Goal: Feedback & Contribution: Submit feedback/report problem

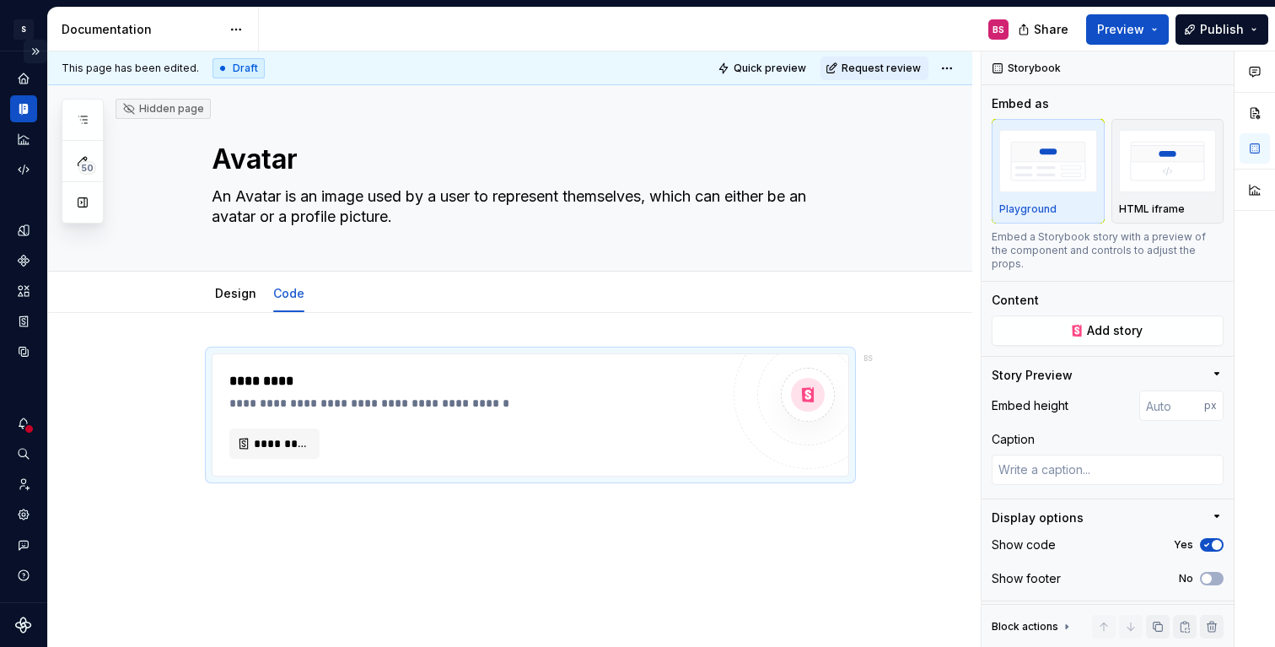
click at [34, 51] on button "Expand sidebar" at bounding box center [36, 52] width 24 height 24
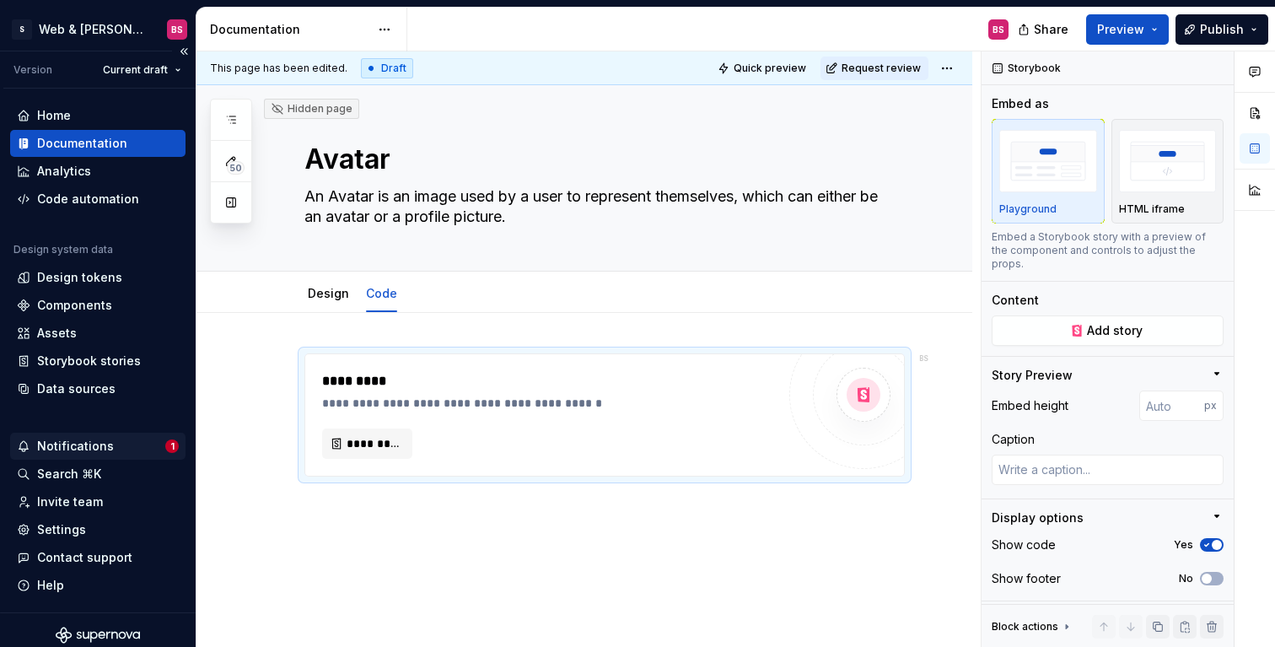
click at [115, 442] on div "Notifications" at bounding box center [91, 446] width 148 height 17
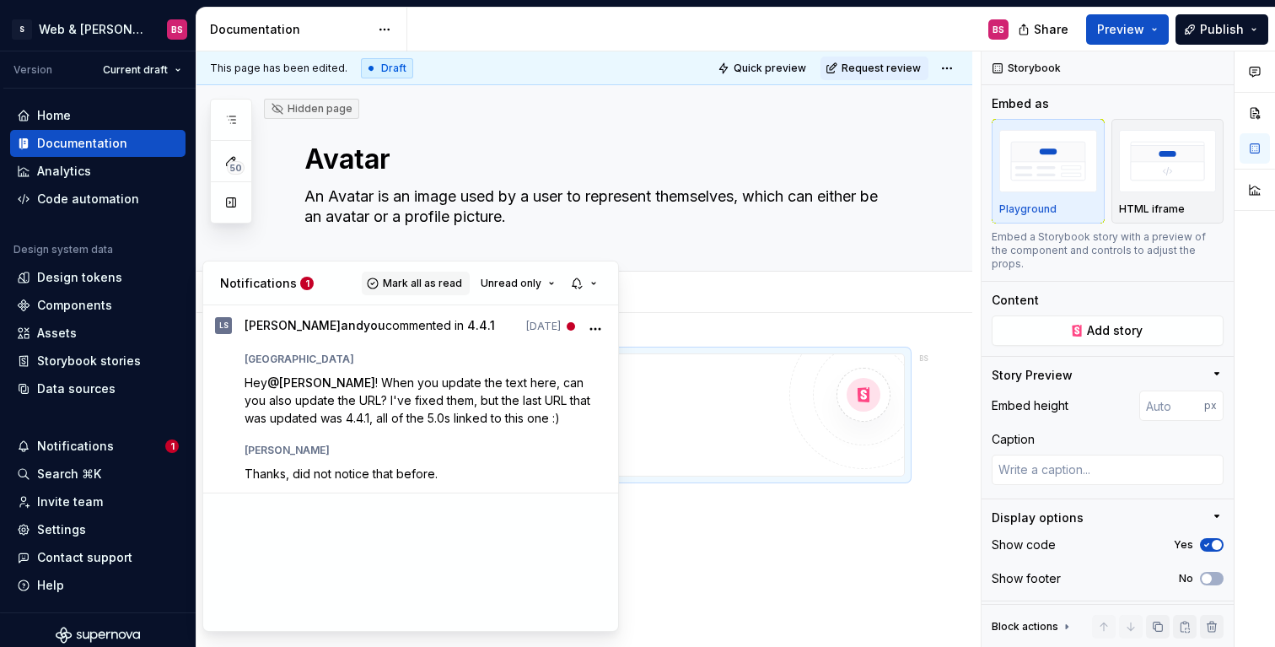
click at [404, 284] on span "Mark all as read" at bounding box center [422, 283] width 79 height 13
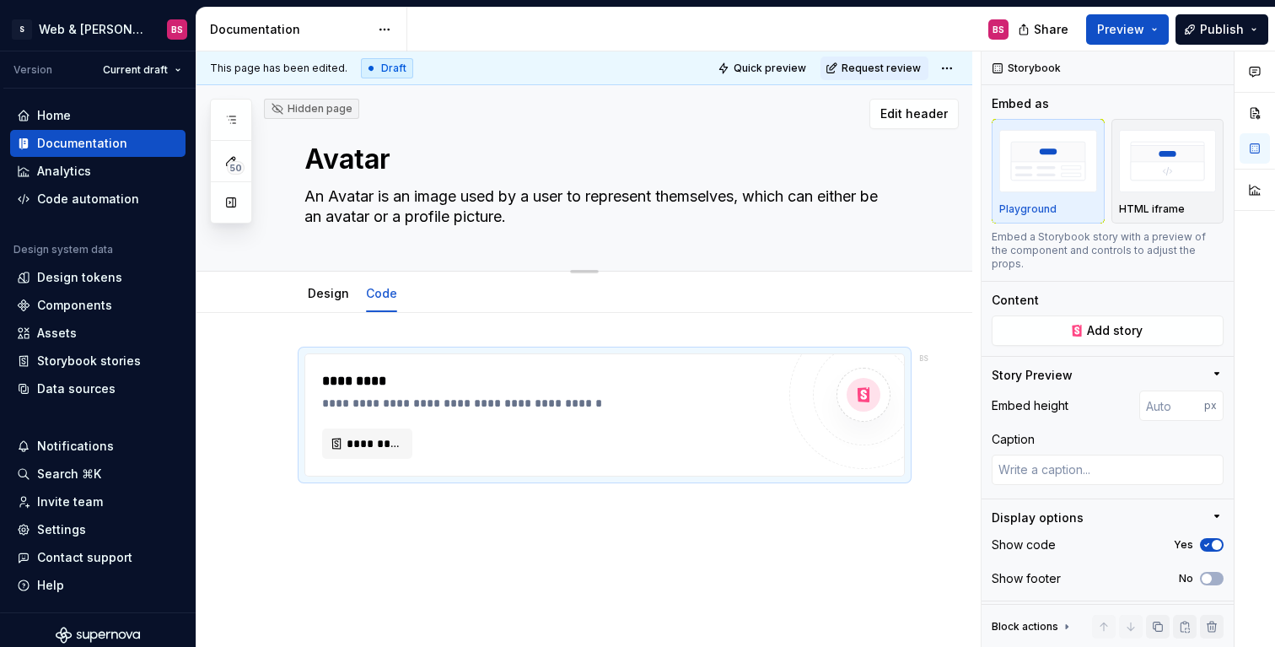
click at [551, 132] on html "S Web & [PERSON_NAME] Systems BS Version Current draft Home Documentation Analy…" at bounding box center [637, 323] width 1275 height 647
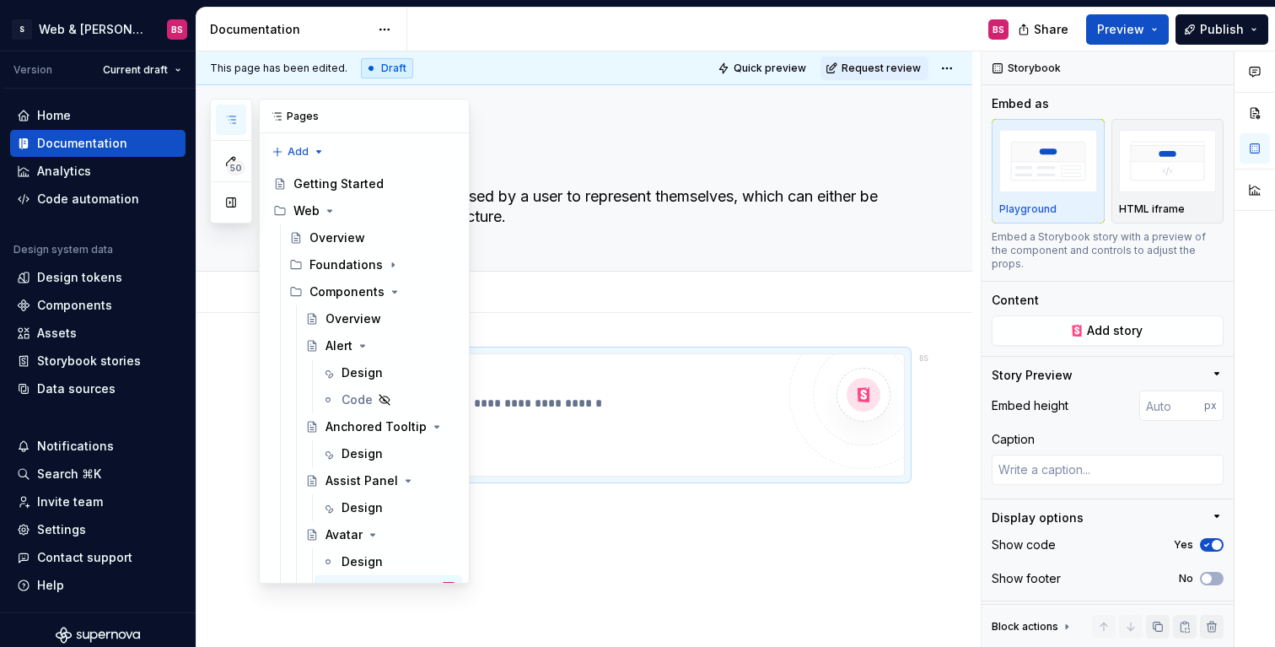
click at [232, 116] on icon "button" at bounding box center [231, 119] width 8 height 7
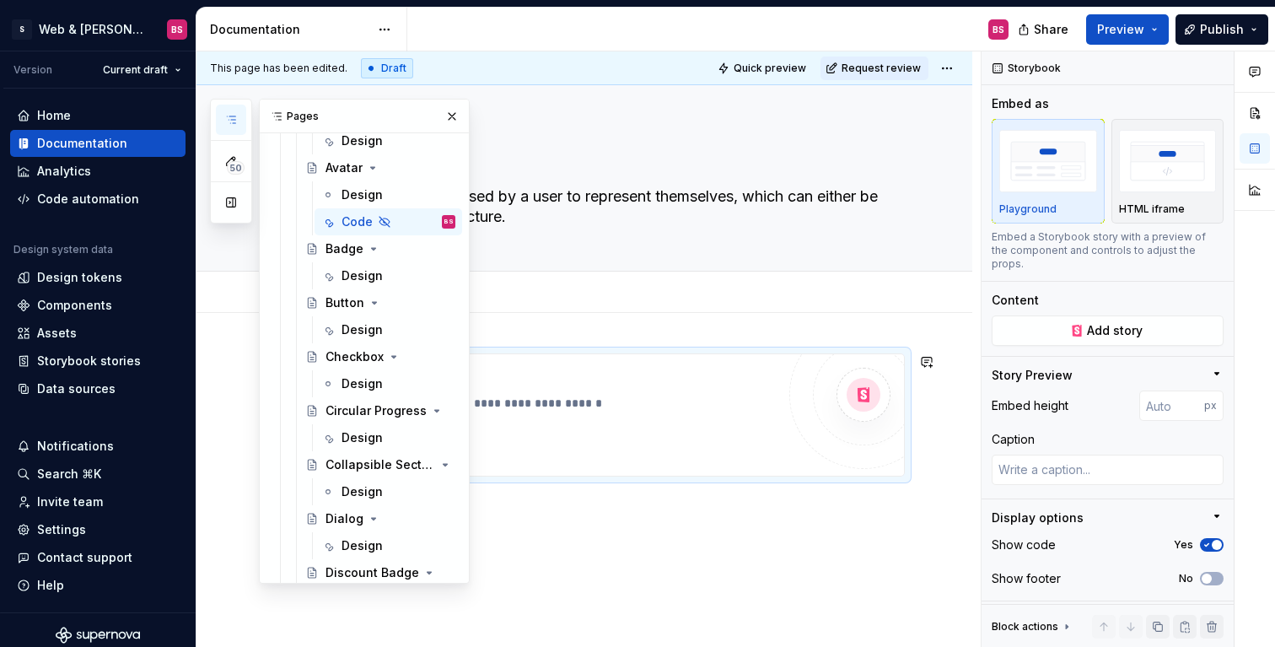
scroll to position [346, 0]
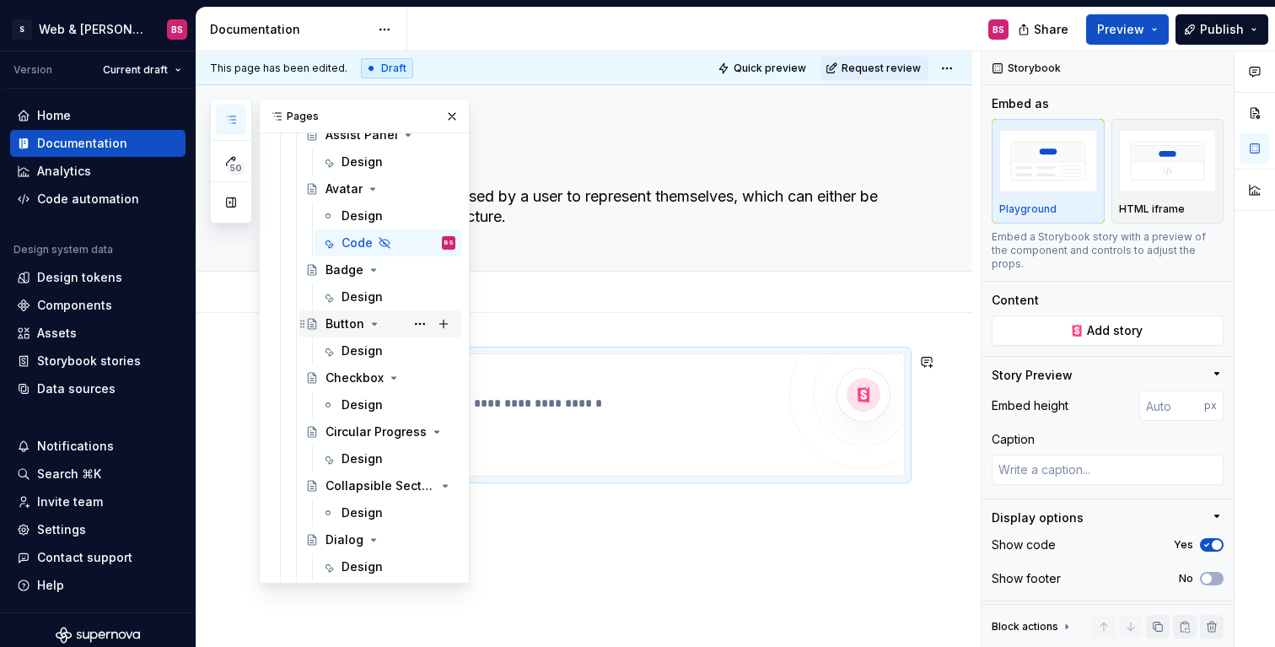
click at [341, 326] on div "Button" at bounding box center [344, 323] width 39 height 17
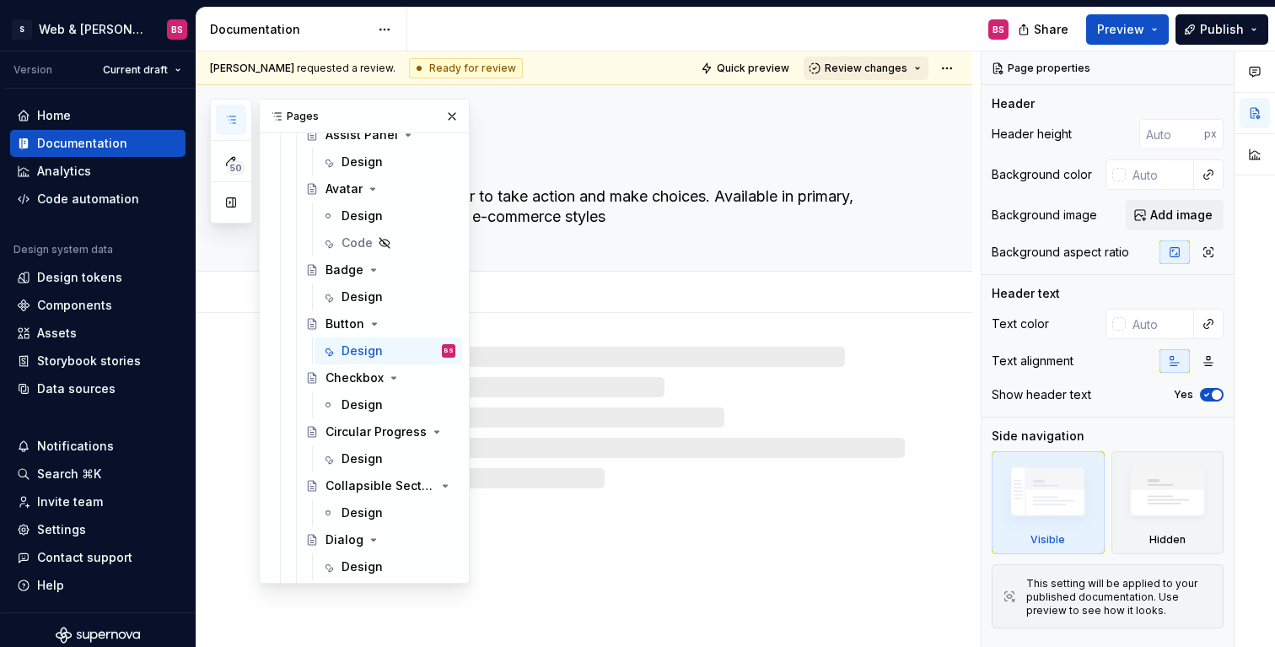
click at [852, 68] on span "Review changes" at bounding box center [866, 68] width 83 height 13
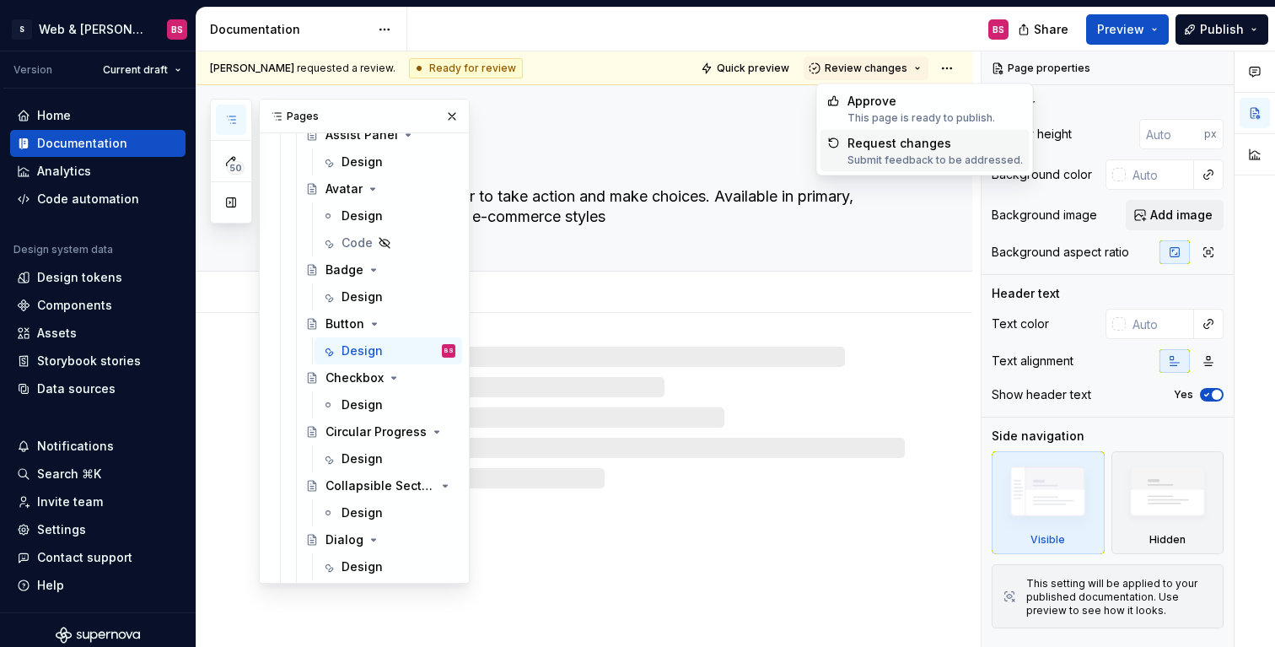
click at [698, 125] on div "Button A Button allows a player to take action and make choices. Available in p…" at bounding box center [604, 177] width 600 height 185
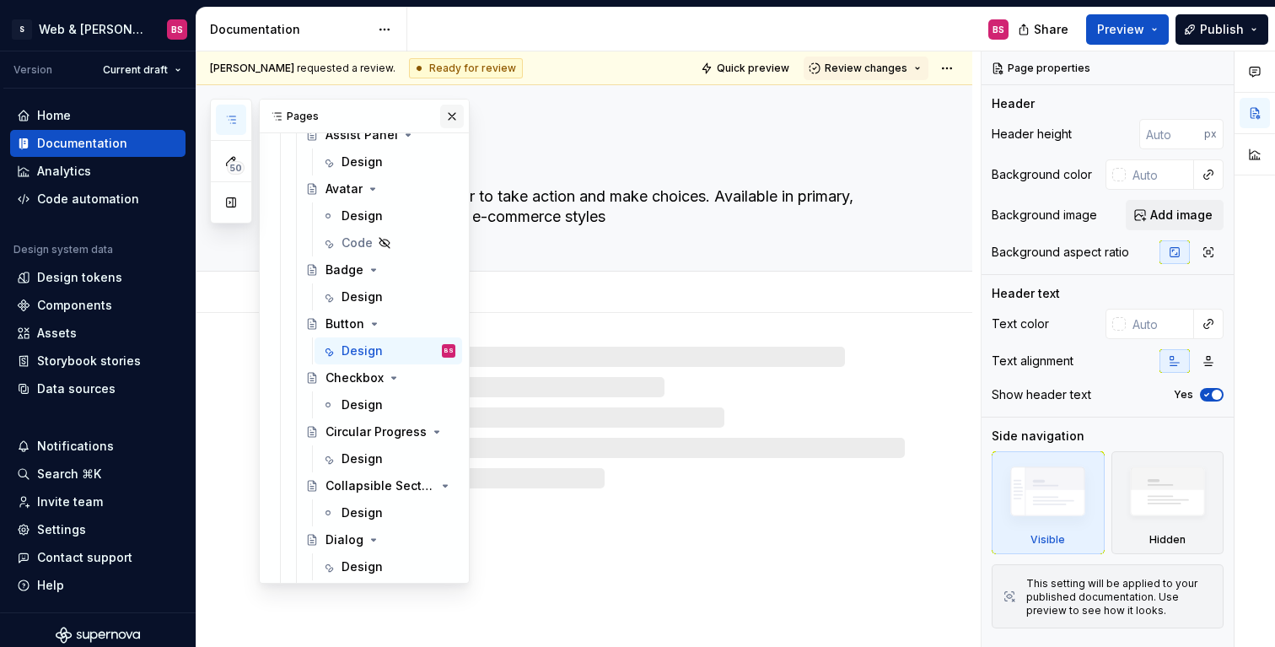
click at [460, 116] on button "button" at bounding box center [452, 117] width 24 height 24
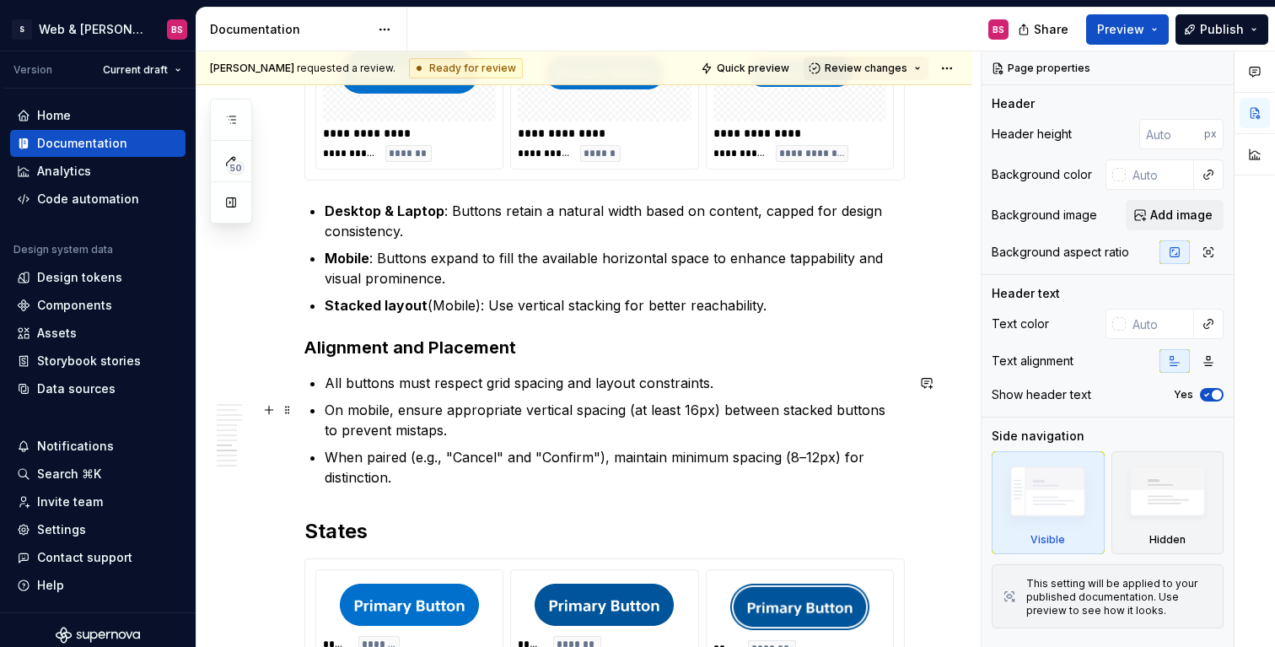
scroll to position [3158, 0]
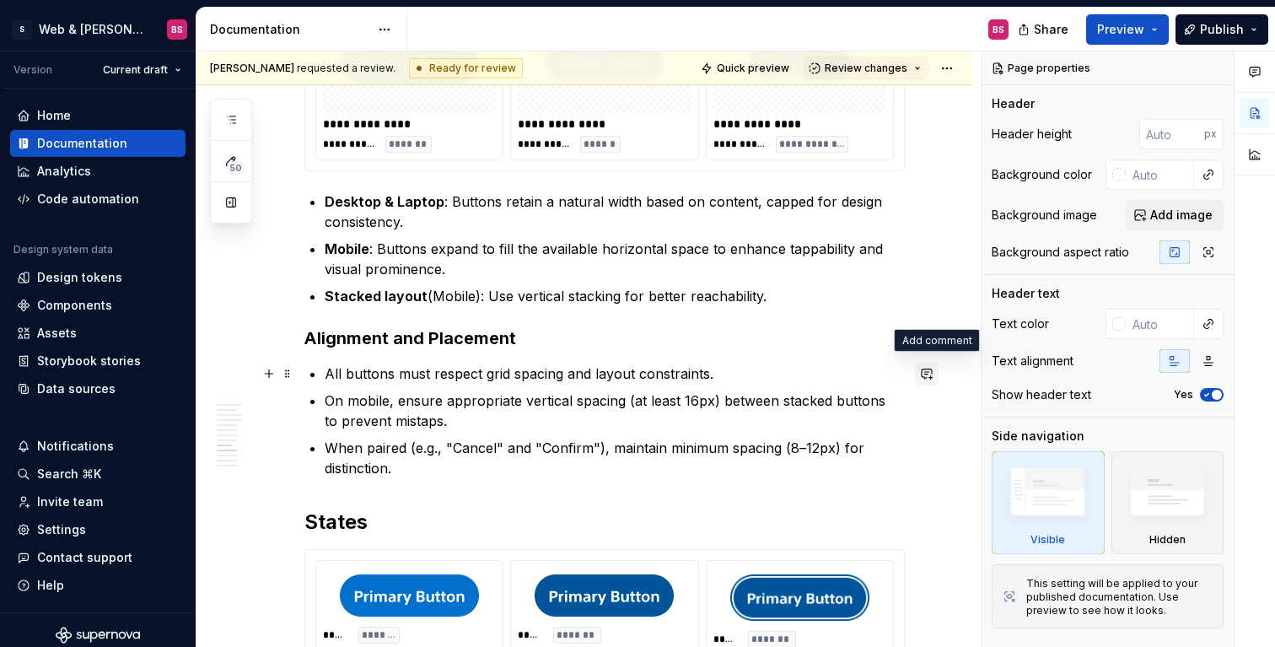
click at [934, 374] on button "button" at bounding box center [927, 374] width 24 height 24
type textarea "*"
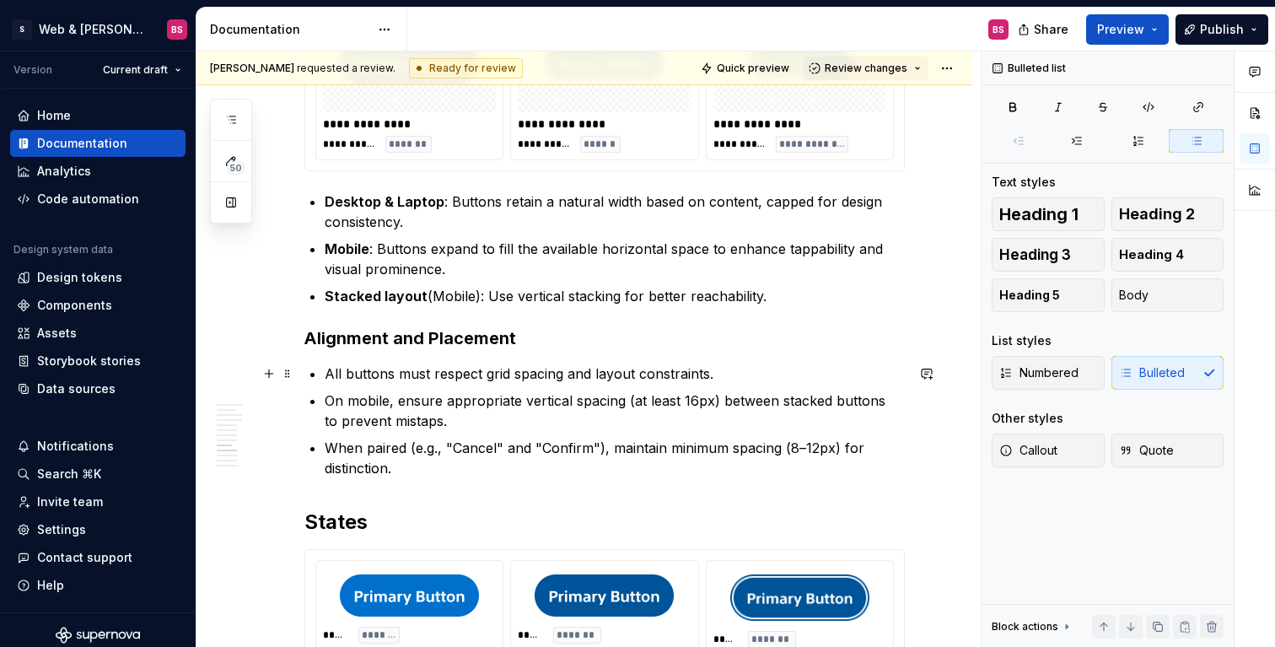
click at [422, 423] on p "On mobile, ensure appropriate vertical spacing (at least 16px) between stacked …" at bounding box center [615, 410] width 580 height 40
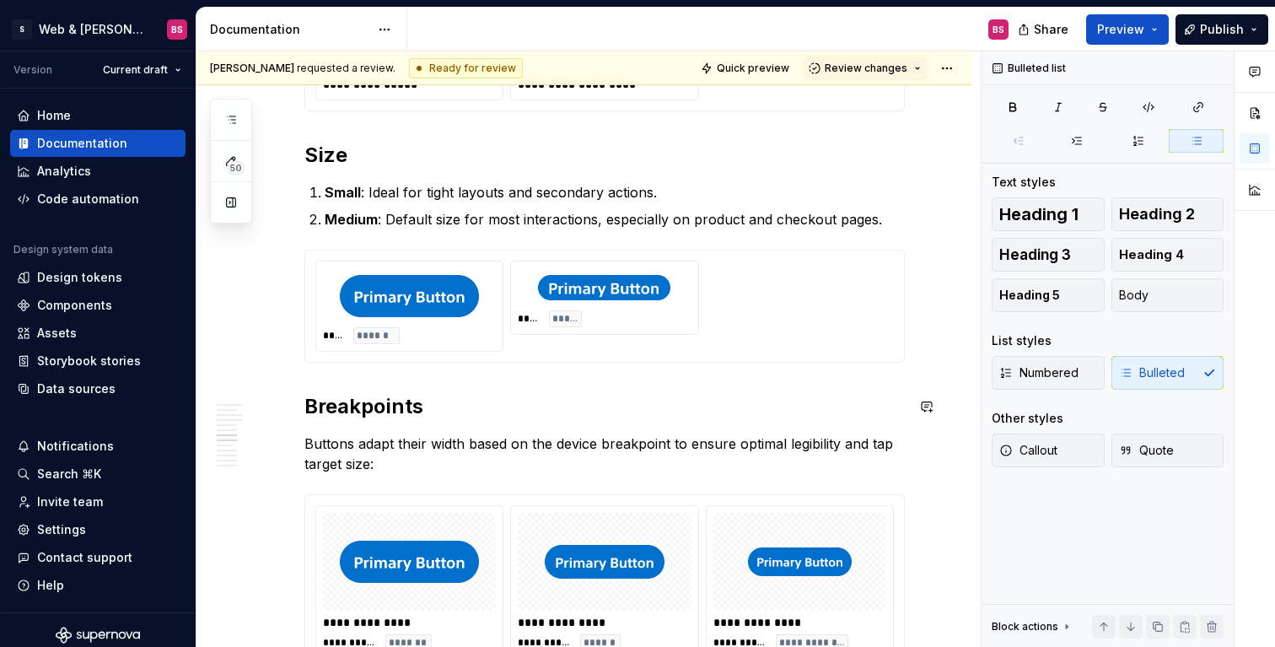
scroll to position [2652, 0]
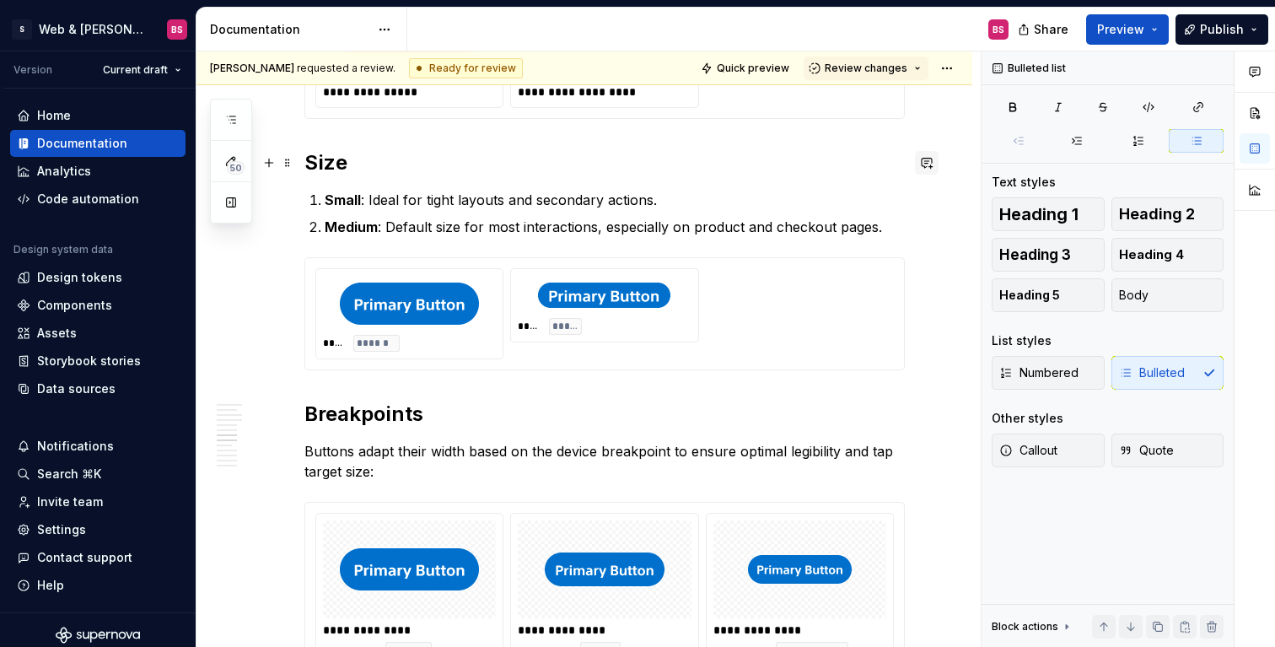
click at [932, 169] on button "button" at bounding box center [927, 163] width 24 height 24
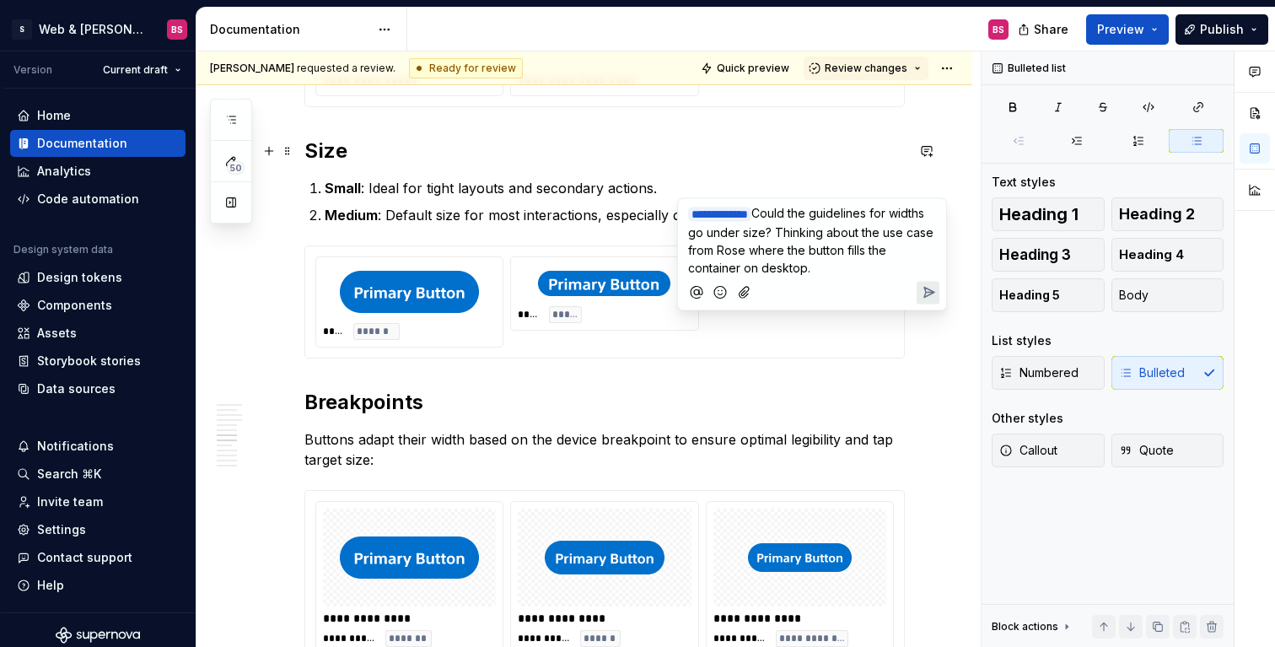
scroll to position [2619, 0]
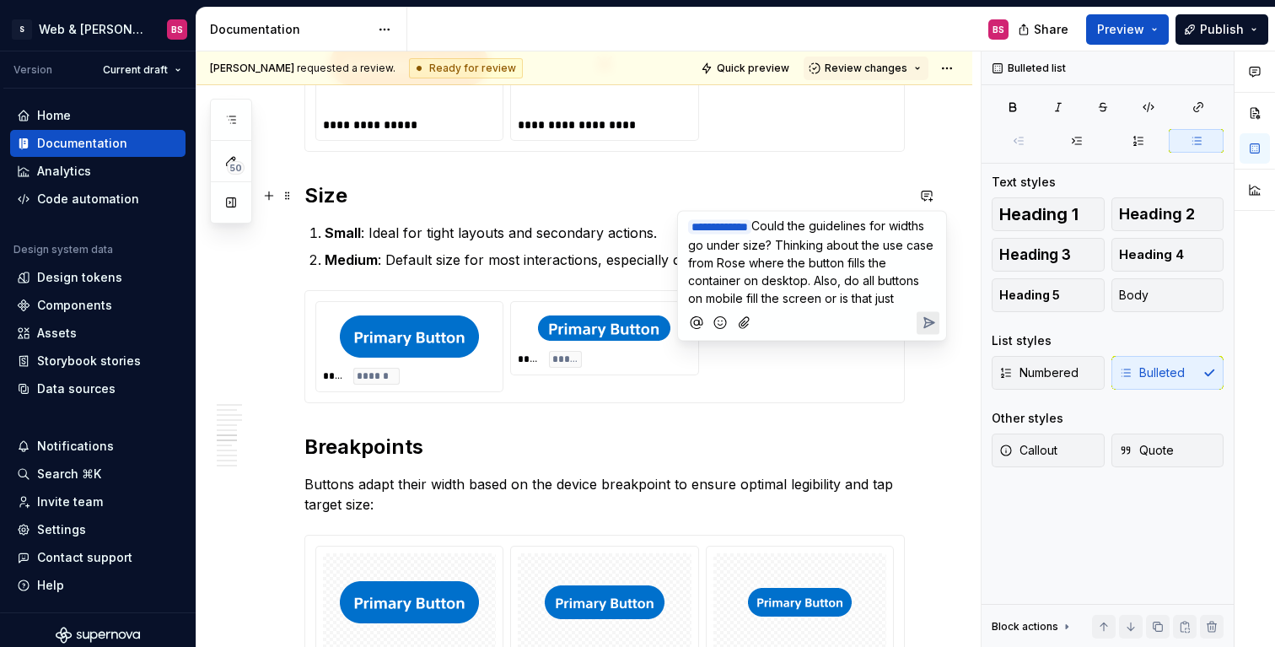
click at [817, 243] on span "Could the guidelines for widths go under size? Thinking about the use case from…" at bounding box center [812, 261] width 249 height 87
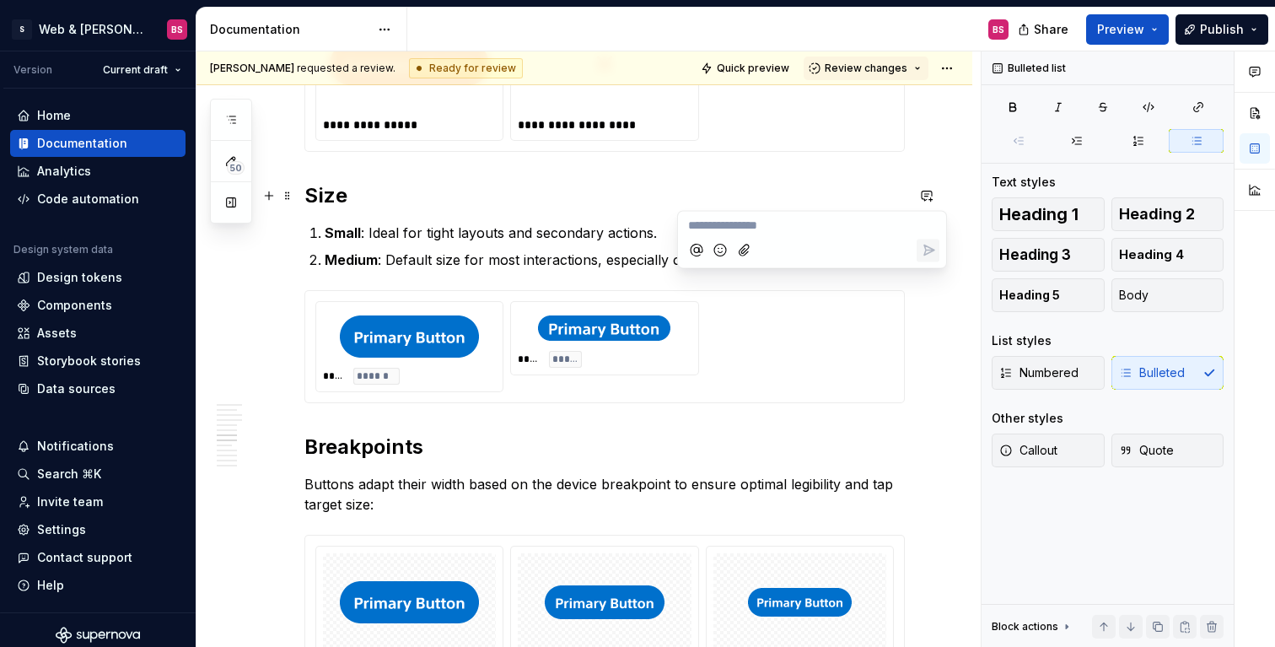
click at [853, 403] on div "**** ****** **** *****" at bounding box center [604, 346] width 600 height 113
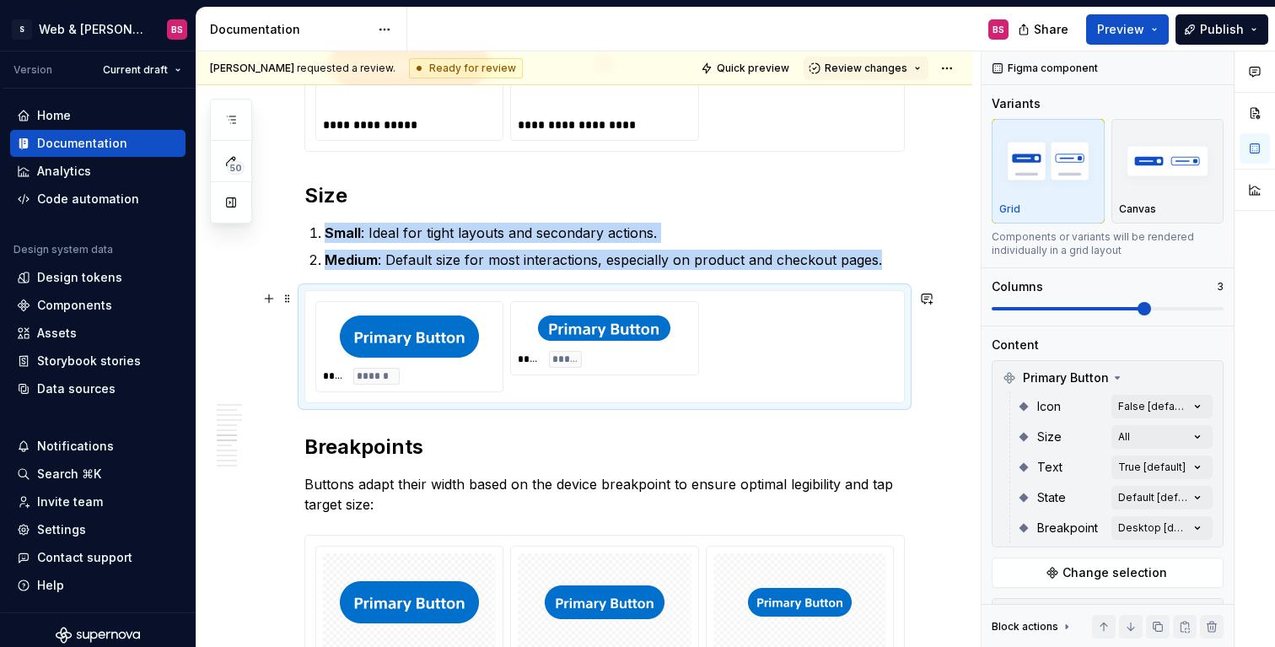
type textarea "*"
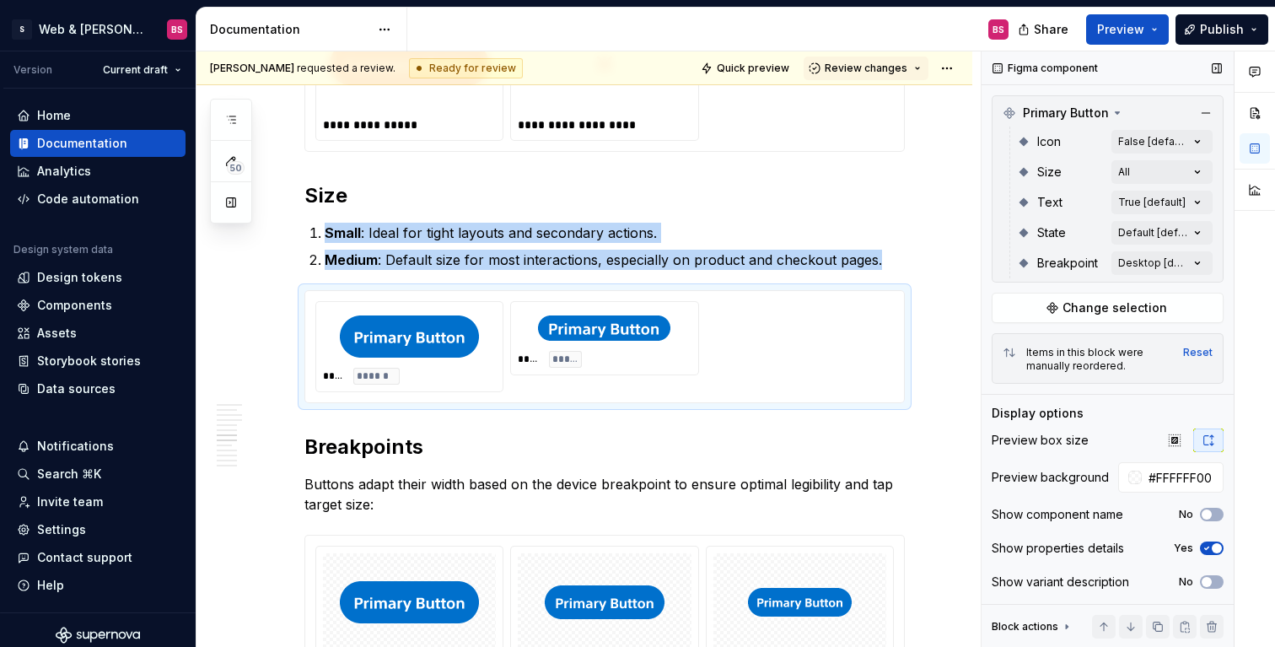
click at [1210, 542] on button "Yes" at bounding box center [1212, 547] width 24 height 13
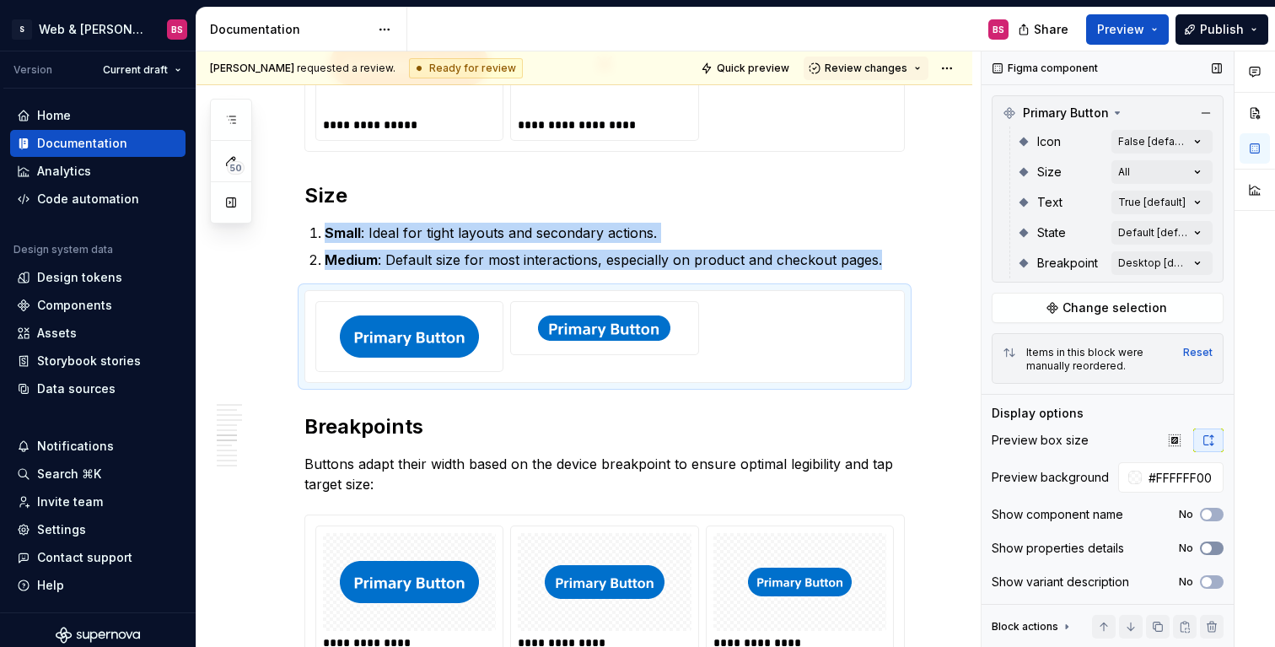
click at [1210, 542] on button "No" at bounding box center [1212, 547] width 24 height 13
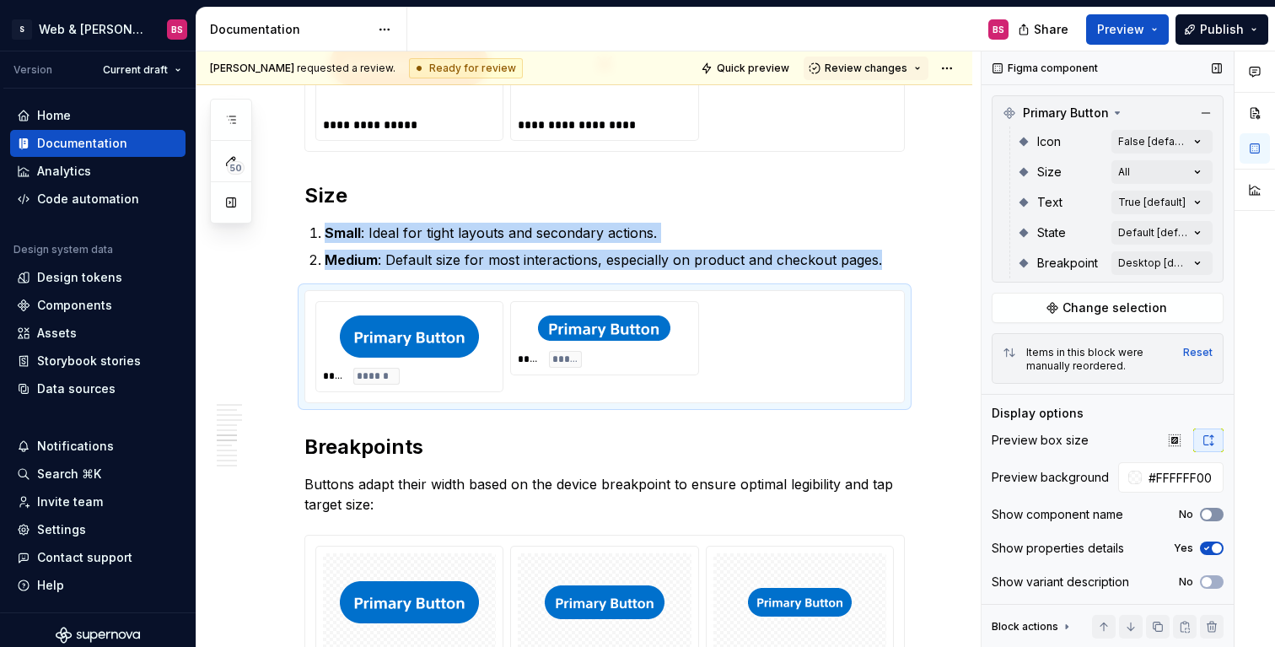
click at [1207, 513] on span "button" at bounding box center [1206, 514] width 10 height 10
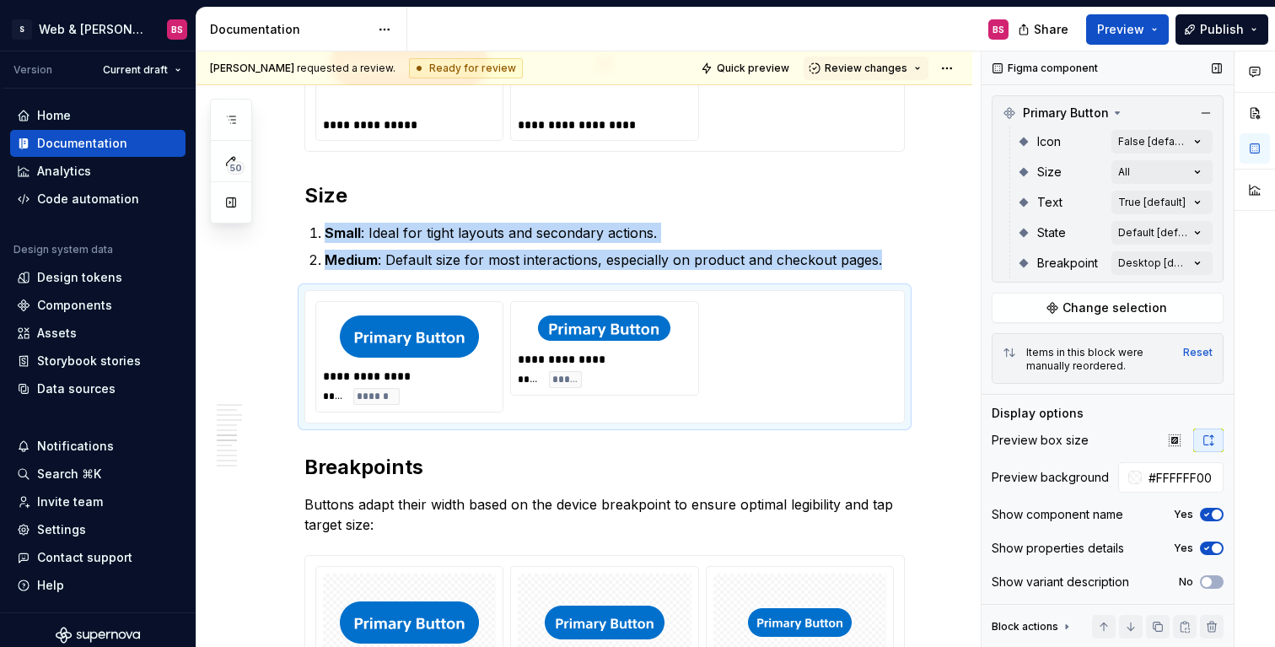
click at [1207, 513] on icon "button" at bounding box center [1206, 514] width 13 height 10
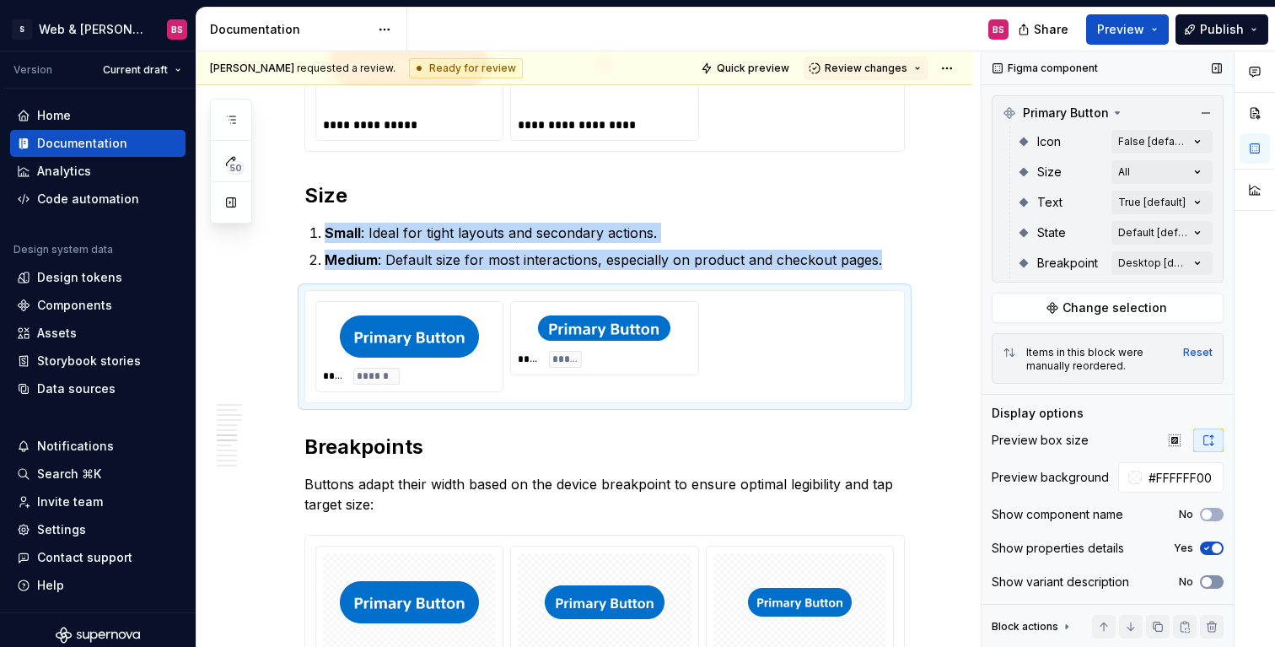
click at [1213, 582] on button "No" at bounding box center [1212, 581] width 24 height 13
click at [1213, 582] on span "button" at bounding box center [1217, 582] width 10 height 10
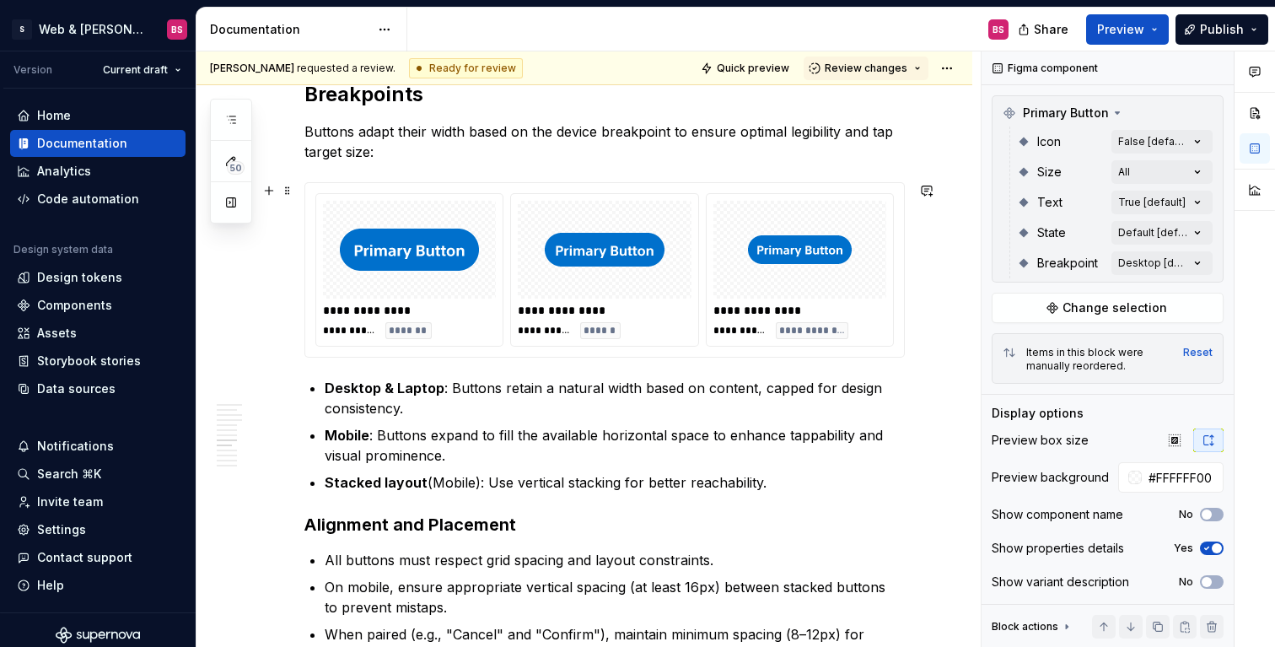
scroll to position [2975, 0]
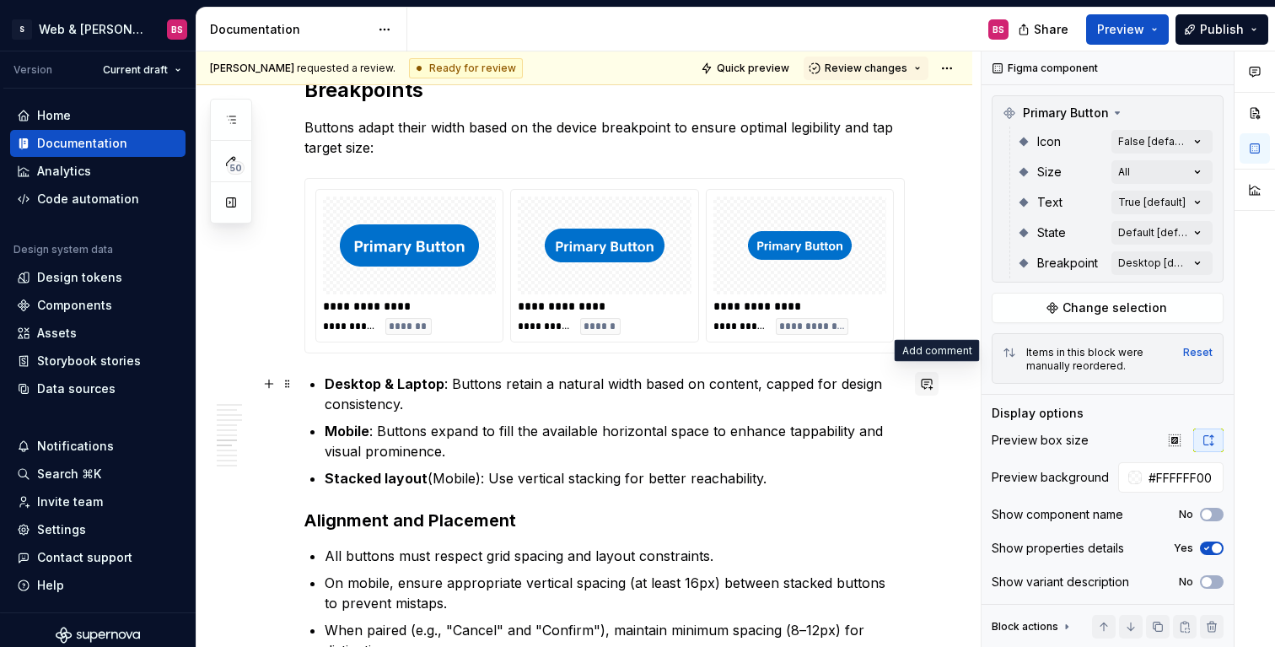
click at [937, 384] on button "button" at bounding box center [927, 384] width 24 height 24
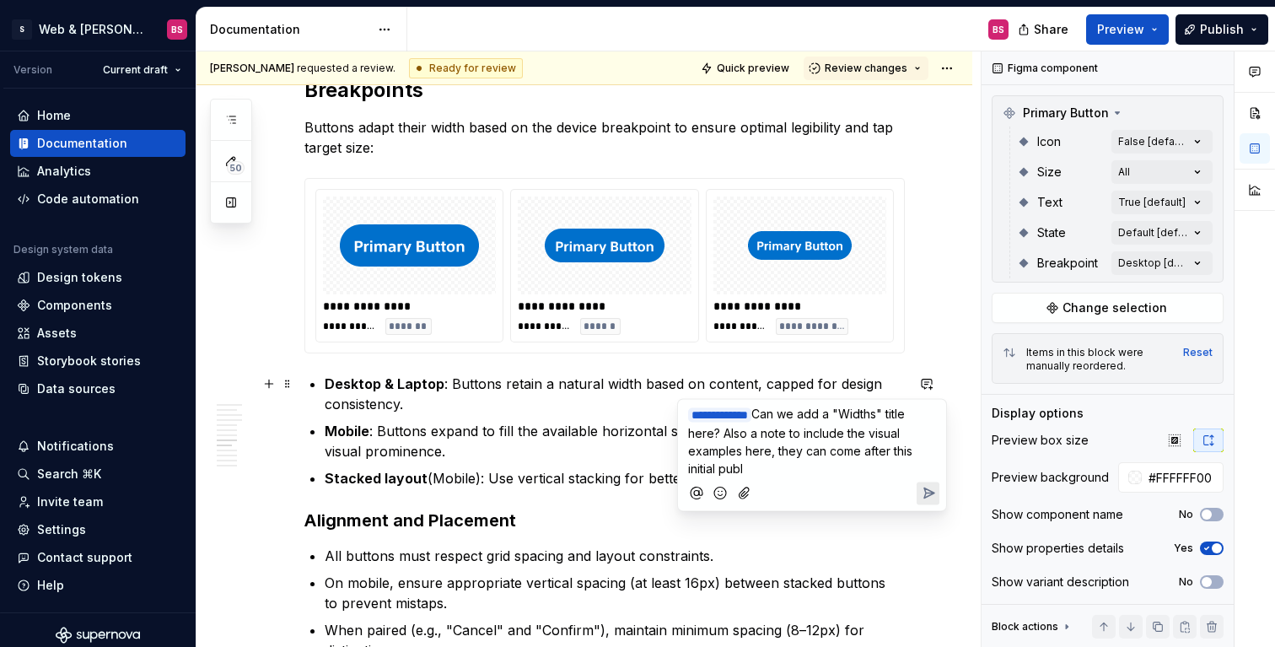
click at [777, 451] on span "Can we add a "Widths" title here? Also a note to include the visual examples he…" at bounding box center [802, 440] width 228 height 69
click at [771, 452] on span "Can we add a "Widths" title here? Also a note to include the visual examples he…" at bounding box center [798, 431] width 220 height 51
click at [928, 512] on icon "Send" at bounding box center [928, 511] width 17 height 17
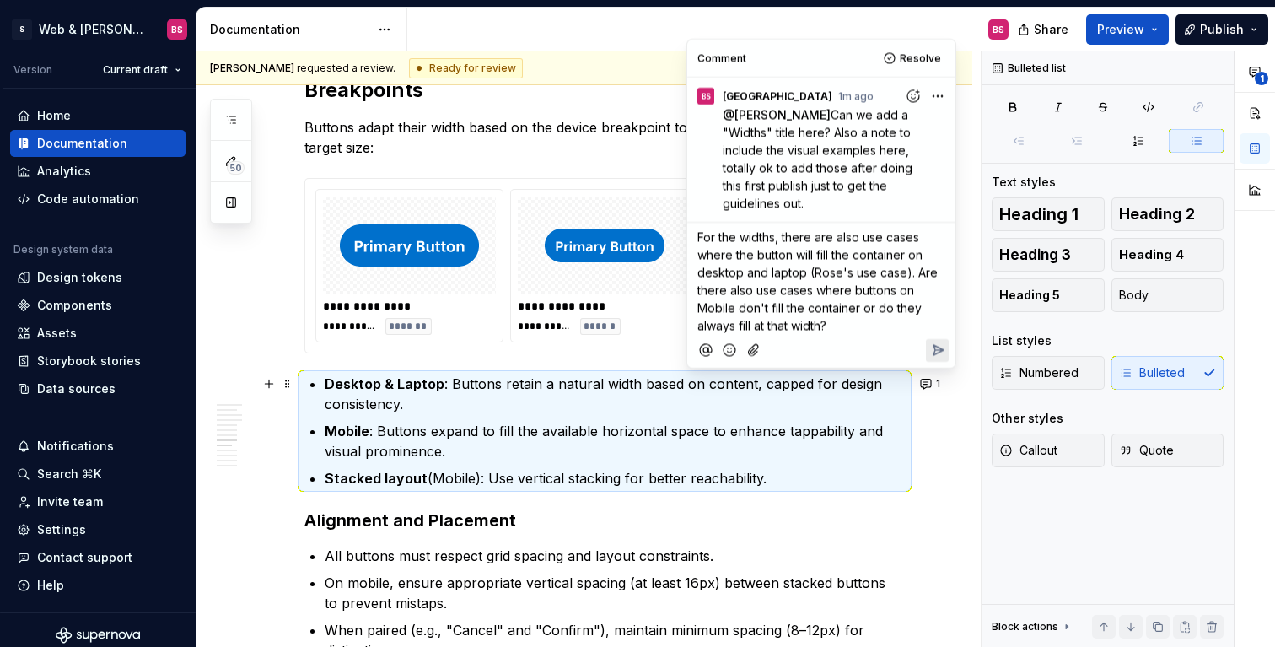
click at [914, 271] on span "For the widths, there are also use cases where the button will fill the contain…" at bounding box center [819, 280] width 244 height 103
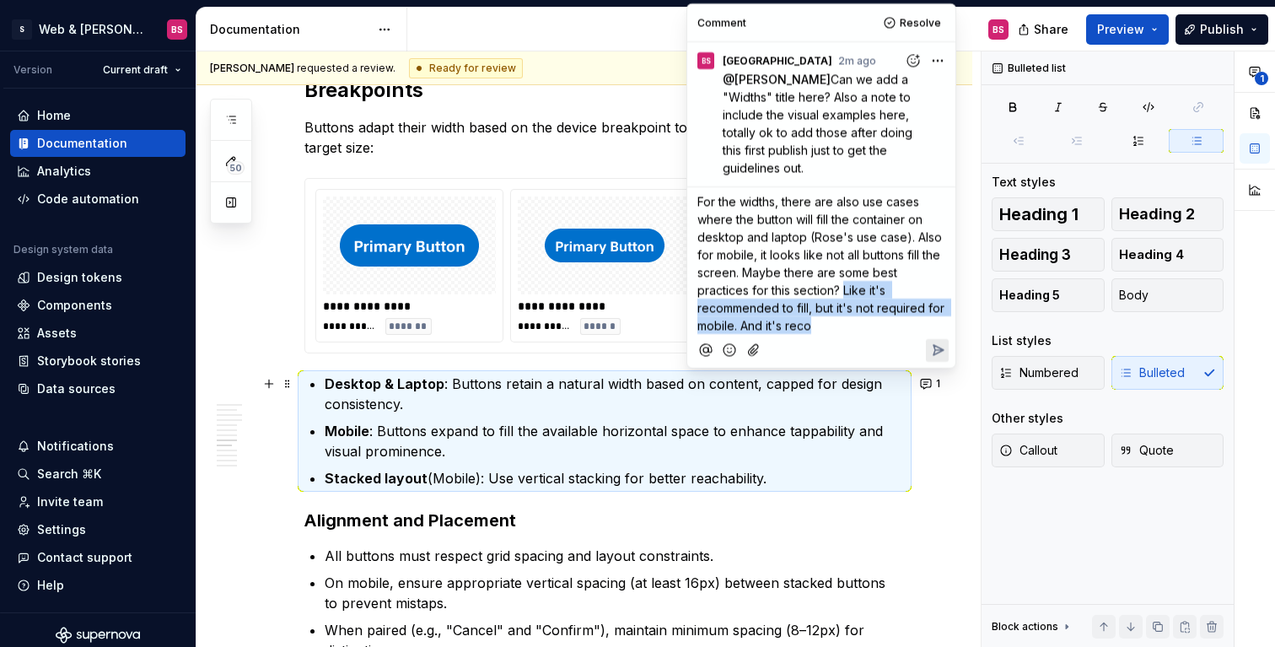
click at [844, 292] on span "For the widths, there are also use cases where the button will fill the contain…" at bounding box center [822, 263] width 250 height 138
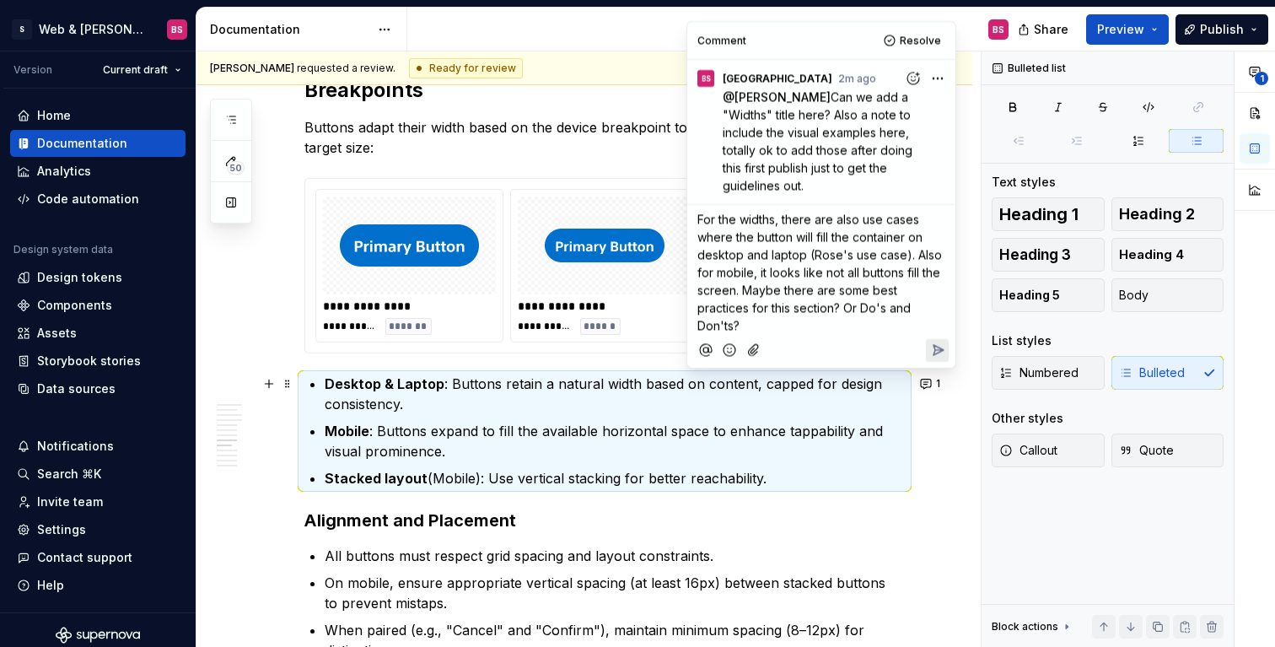
click at [845, 304] on span "For the widths, there are also use cases where the button will fill the contain…" at bounding box center [821, 272] width 248 height 121
click at [936, 356] on icon "Reply" at bounding box center [937, 349] width 17 height 17
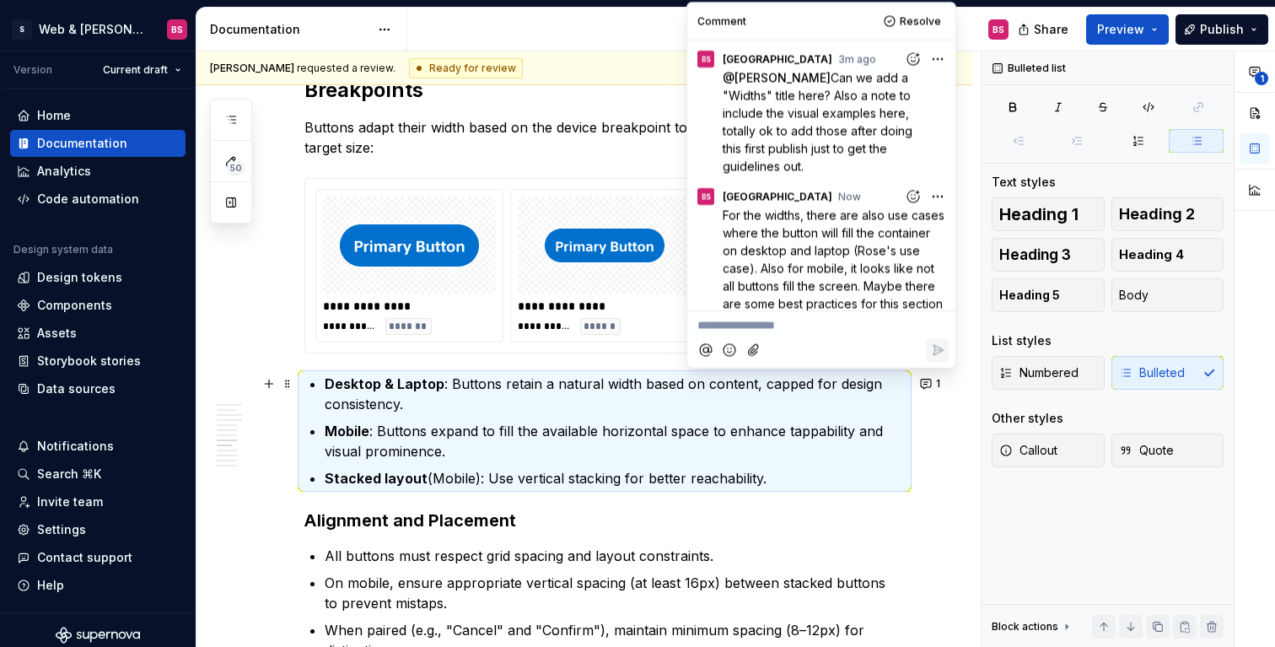
scroll to position [46, 0]
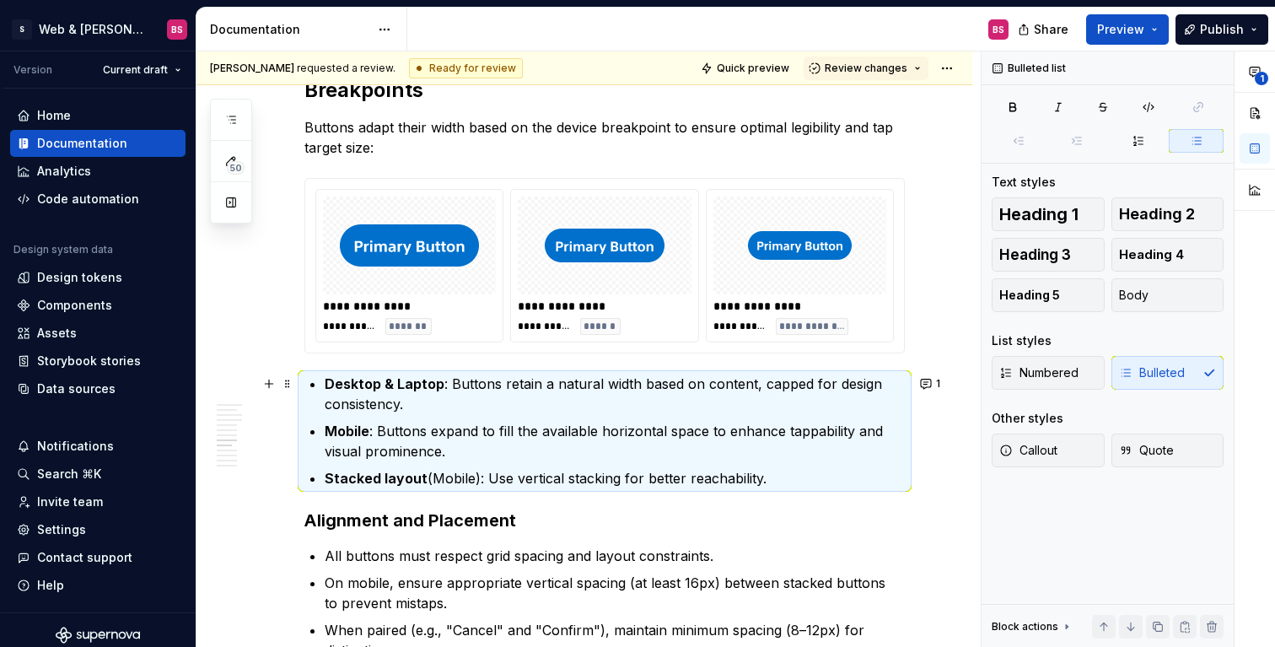
click at [966, 18] on div "BS" at bounding box center [714, 30] width 615 height 44
click at [924, 62] on button "Review changes" at bounding box center [866, 68] width 125 height 24
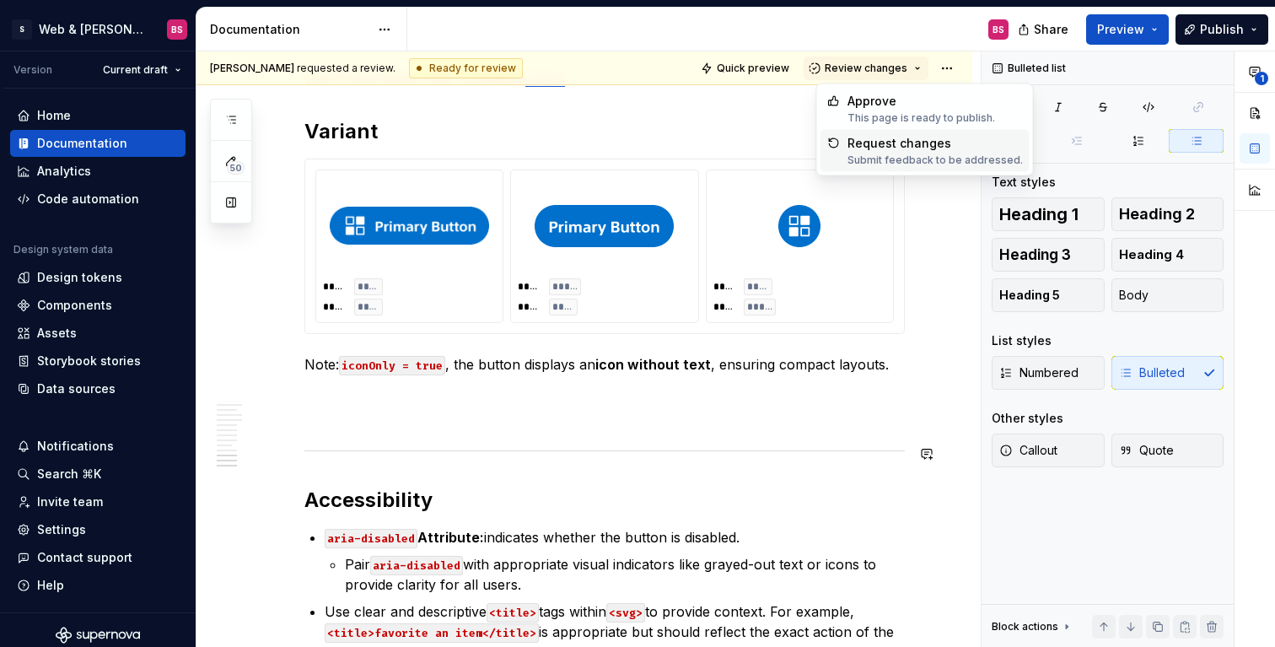
scroll to position [3881, 0]
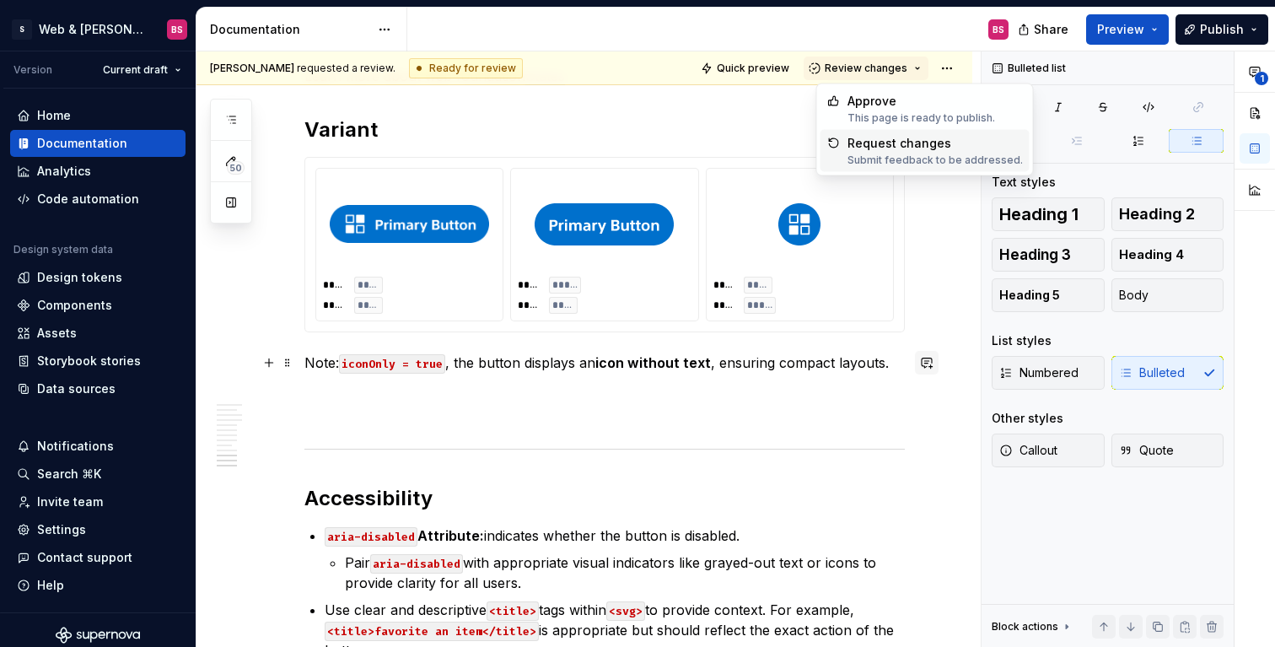
click at [933, 362] on button "button" at bounding box center [927, 363] width 24 height 24
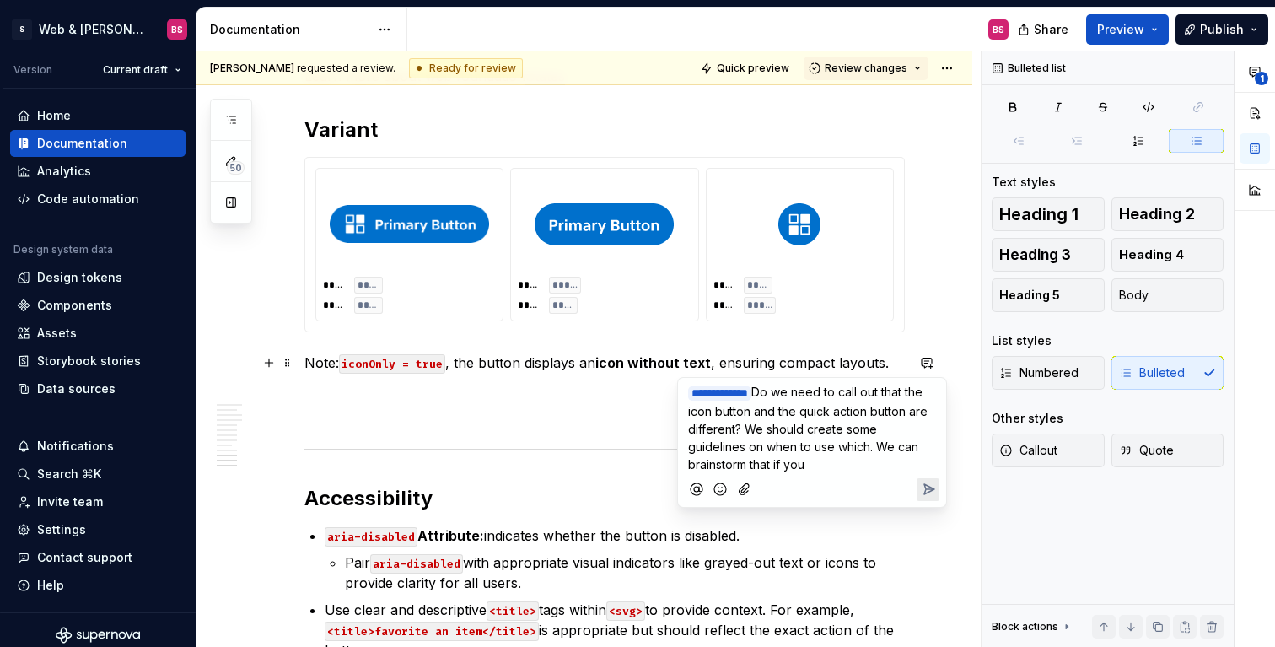
click at [882, 445] on span "Do we need to call out that the icon button and the quick action button are dif…" at bounding box center [809, 427] width 243 height 87
click at [930, 470] on icon "Send" at bounding box center [929, 471] width 10 height 10
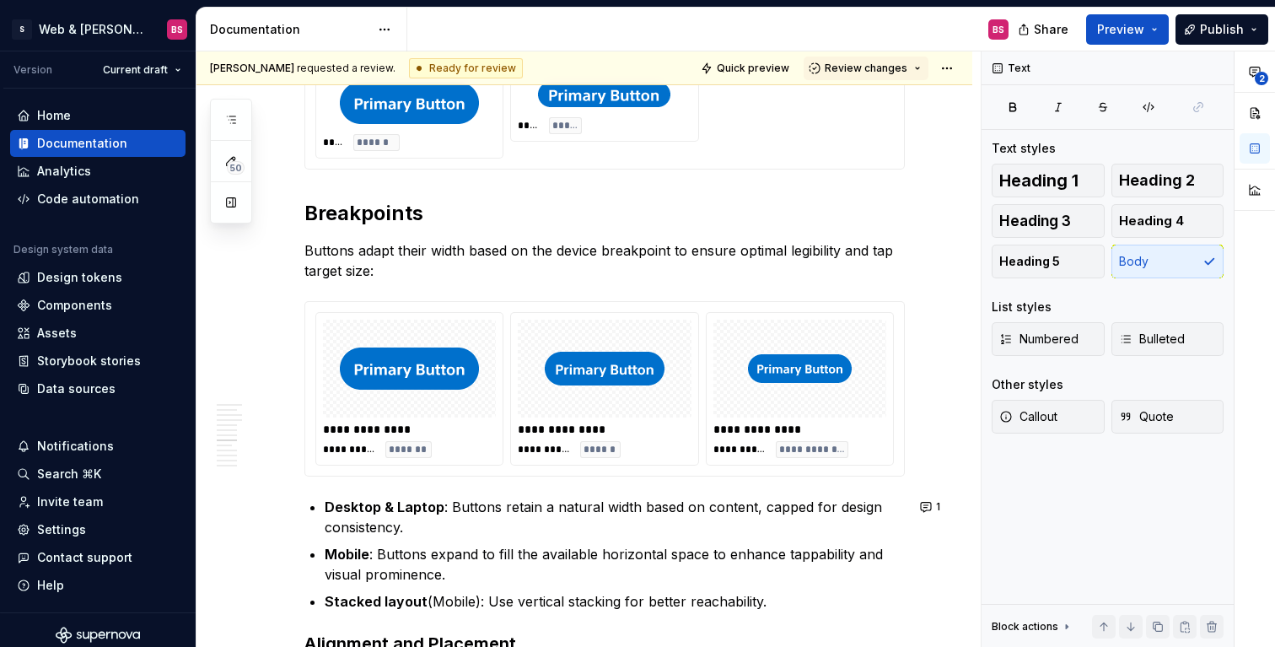
scroll to position [2855, 0]
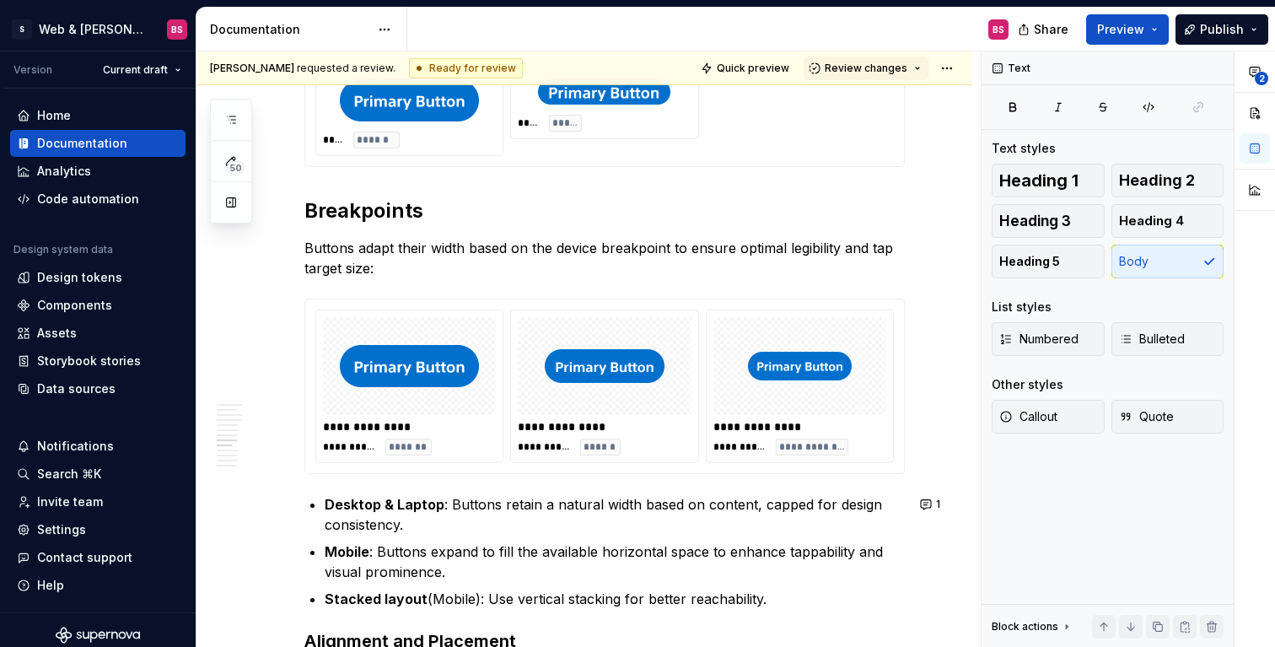
click at [721, 307] on div "**********" at bounding box center [604, 386] width 599 height 174
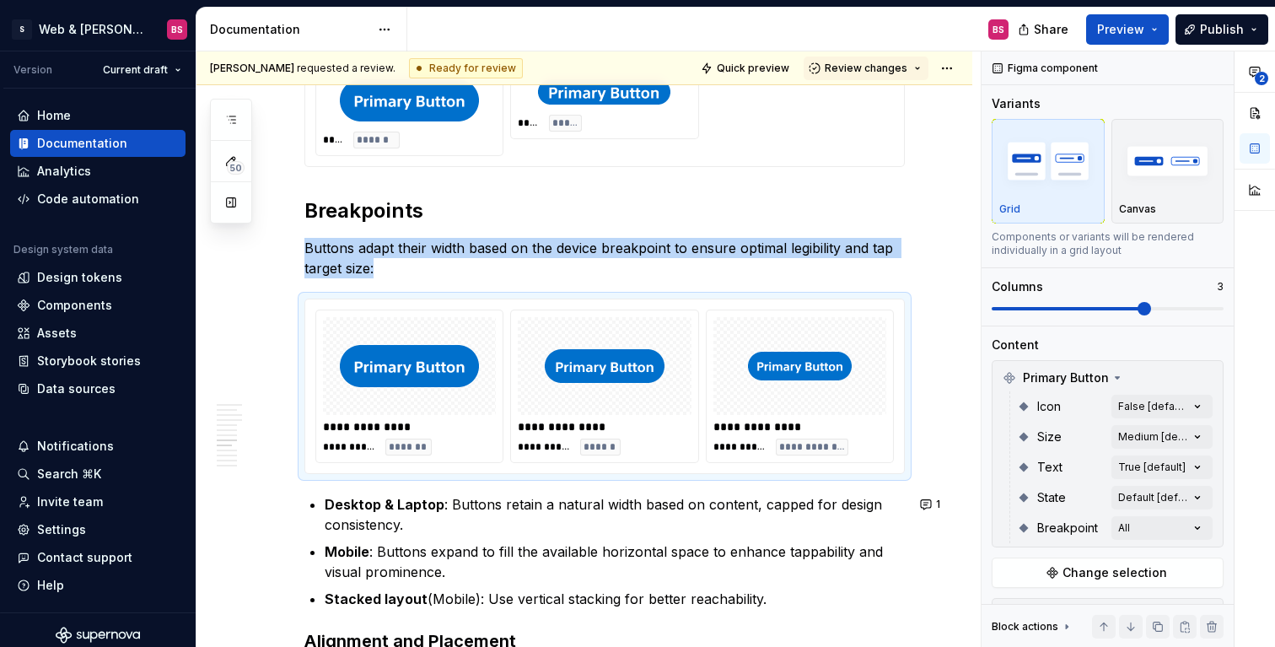
type textarea "*"
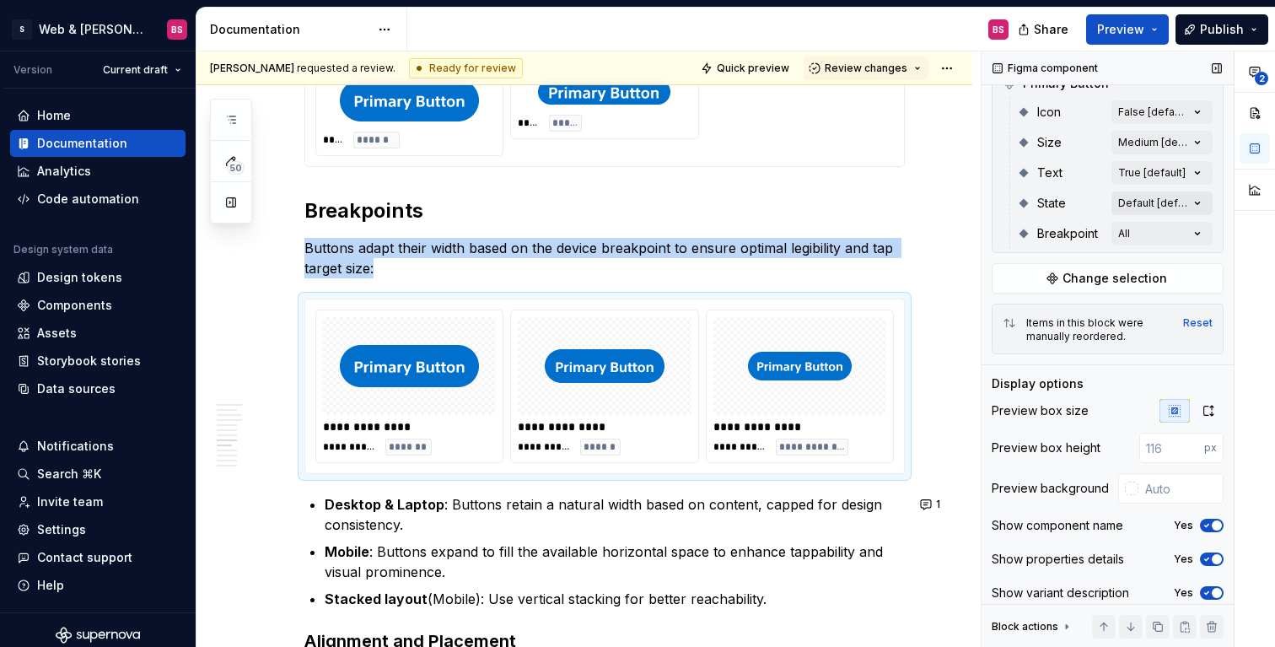
scroll to position [305, 0]
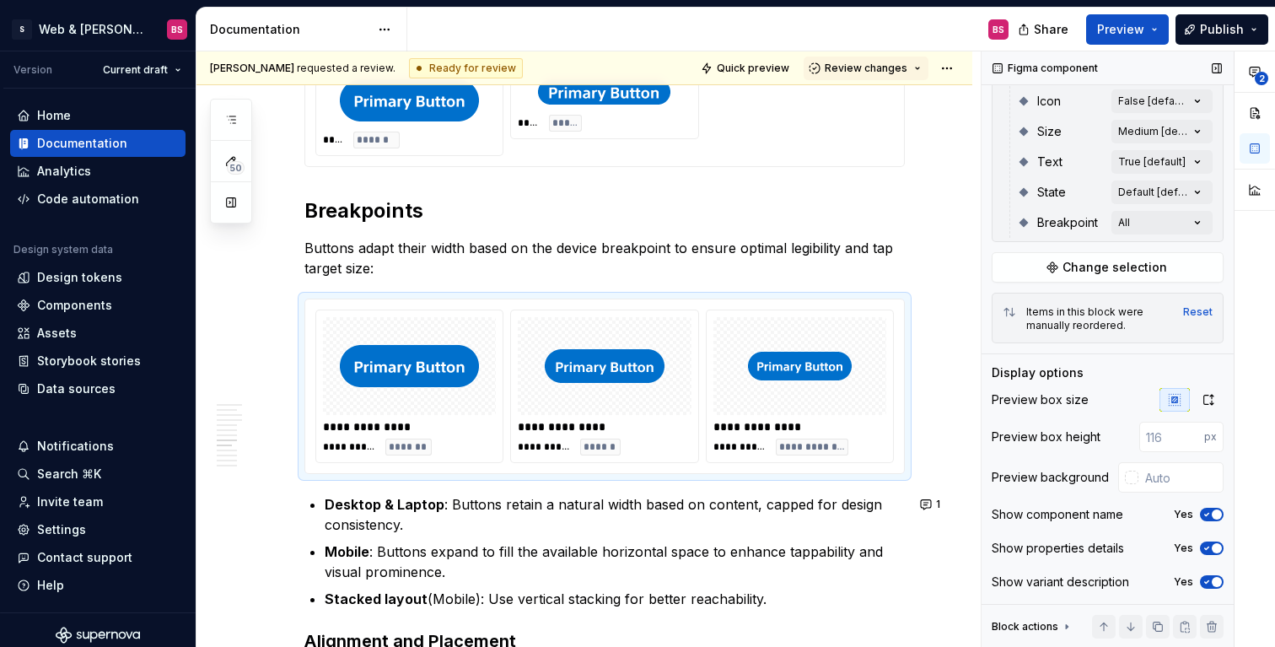
click at [1211, 506] on div "Show component name Yes" at bounding box center [1108, 515] width 232 height 24
click at [1213, 518] on span "button" at bounding box center [1217, 514] width 10 height 10
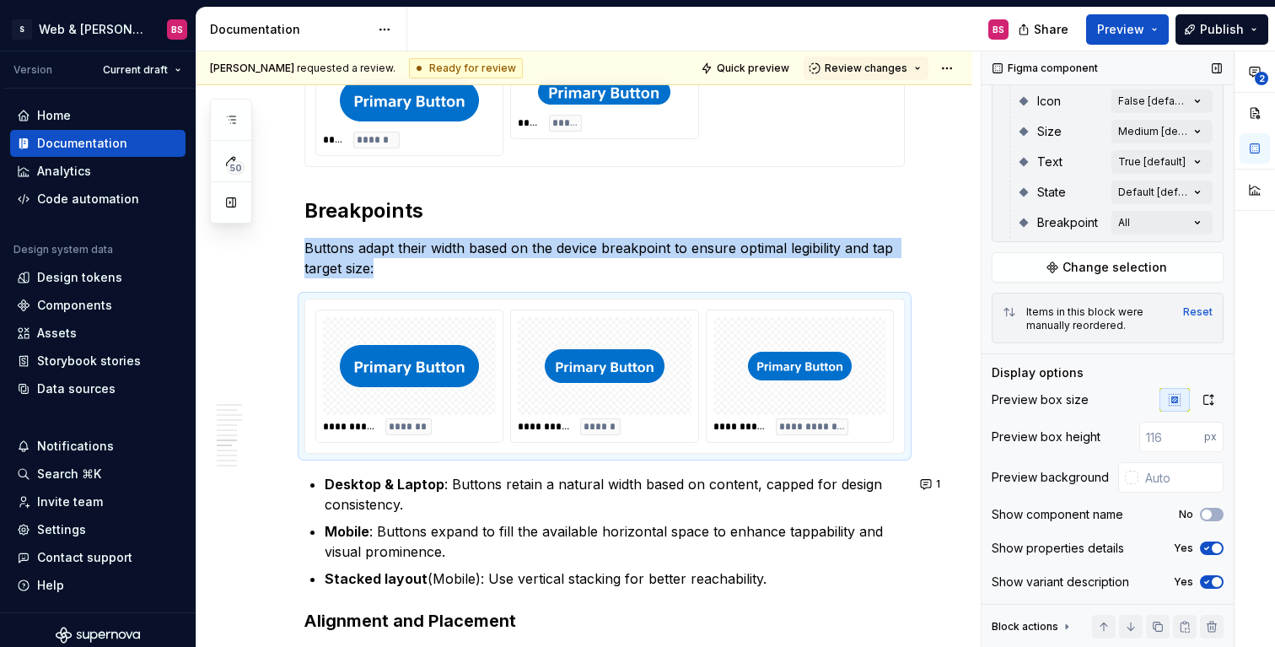
click at [1214, 546] on span "button" at bounding box center [1217, 548] width 10 height 10
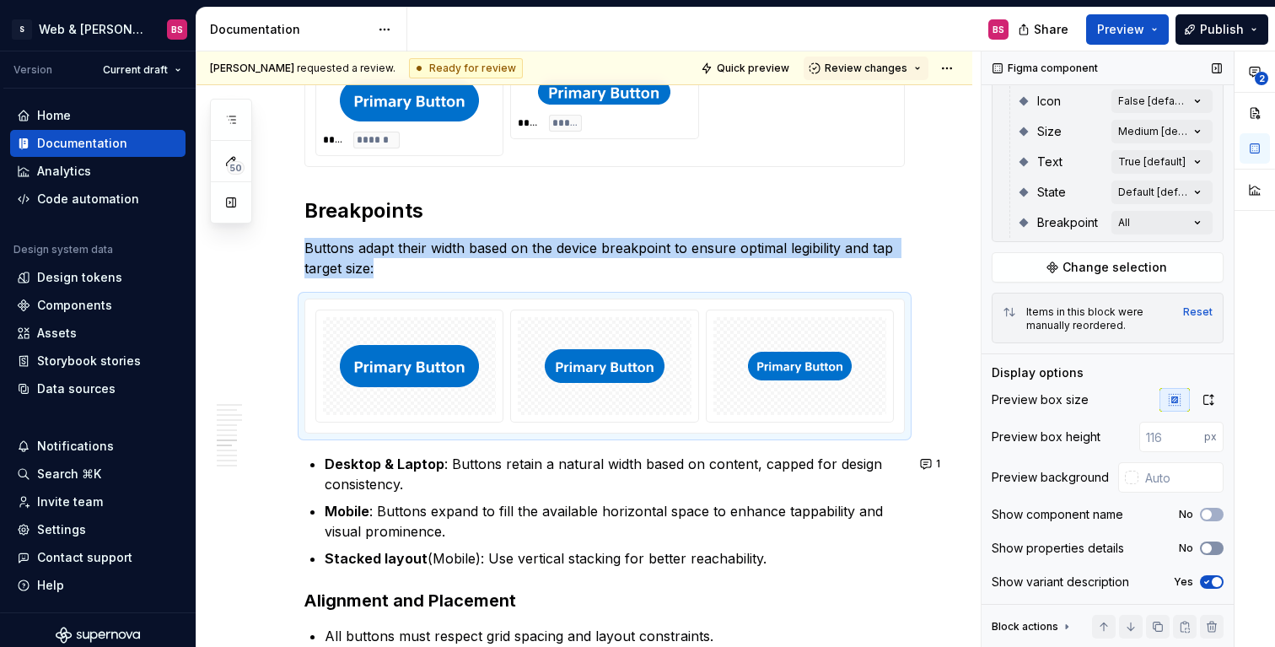
click at [1214, 542] on button "No" at bounding box center [1212, 547] width 24 height 13
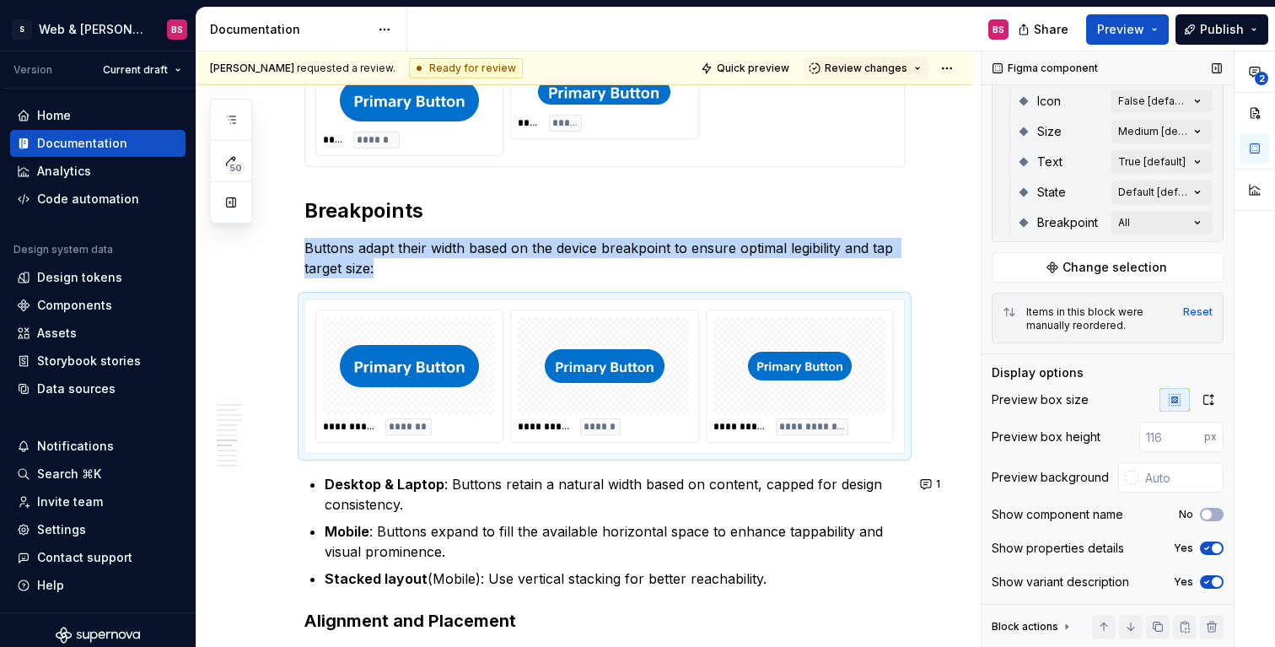
click at [1214, 583] on span "button" at bounding box center [1217, 582] width 10 height 10
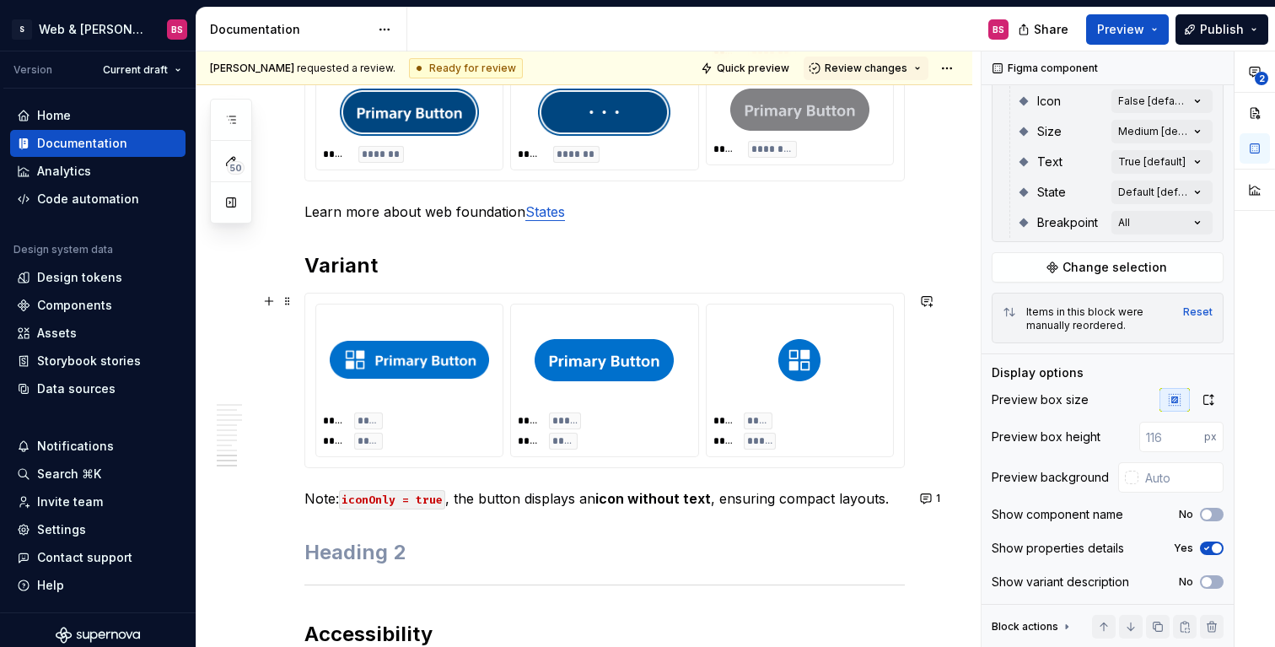
scroll to position [3806, 0]
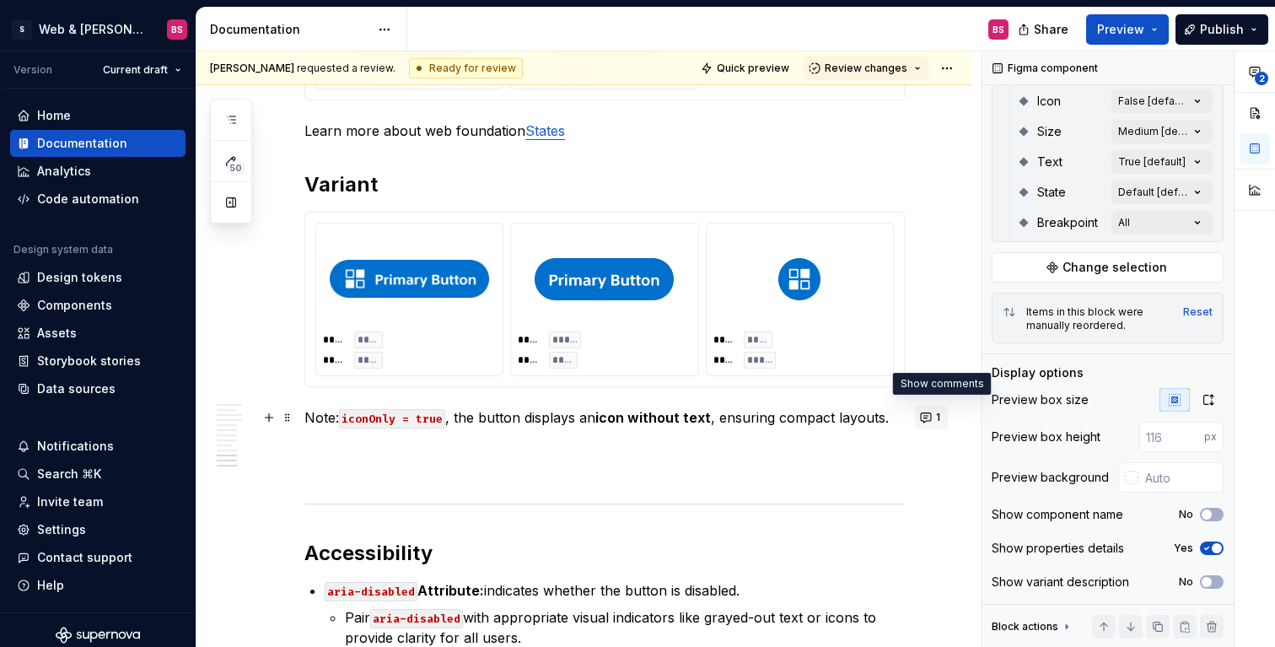
click at [940, 417] on button "1" at bounding box center [931, 418] width 33 height 24
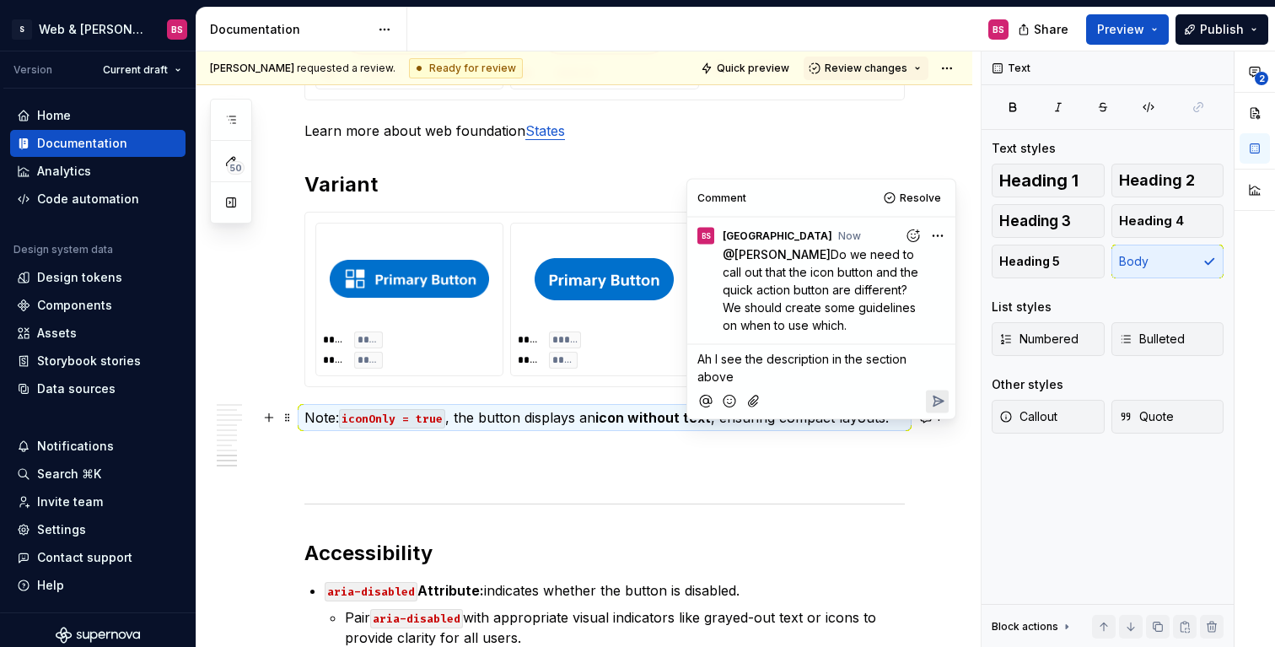
click at [868, 354] on span "Ah I see the description in the section above" at bounding box center [803, 368] width 212 height 32
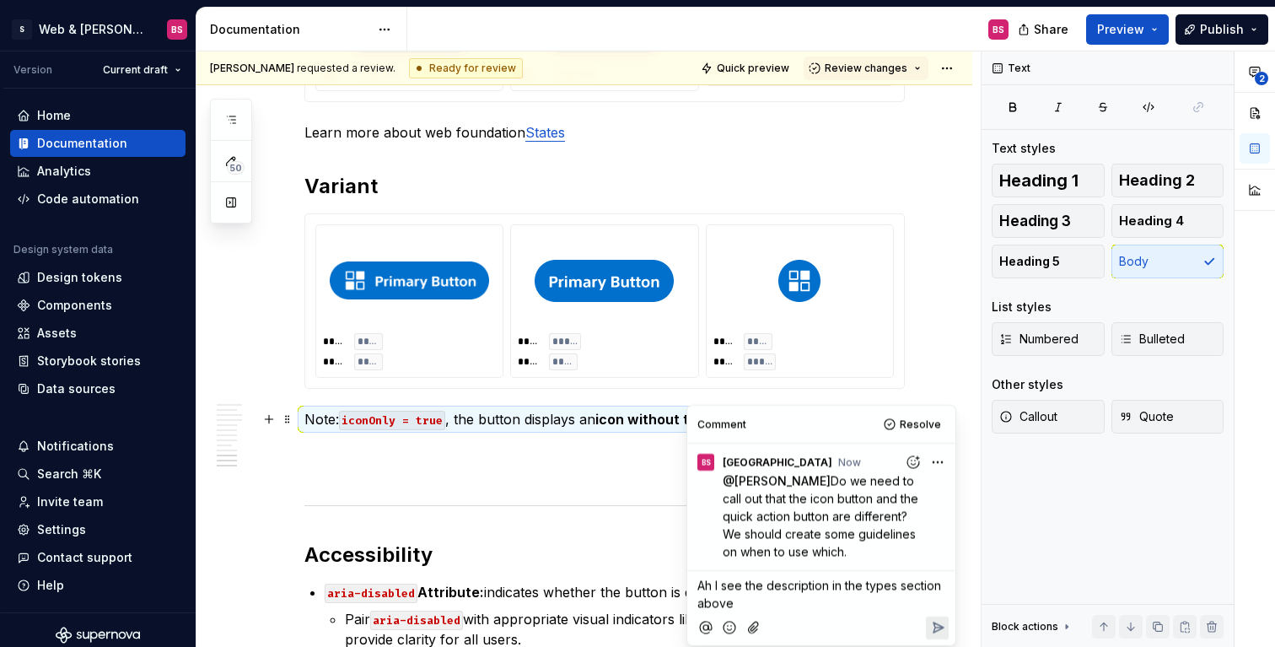
scroll to position [3859, 0]
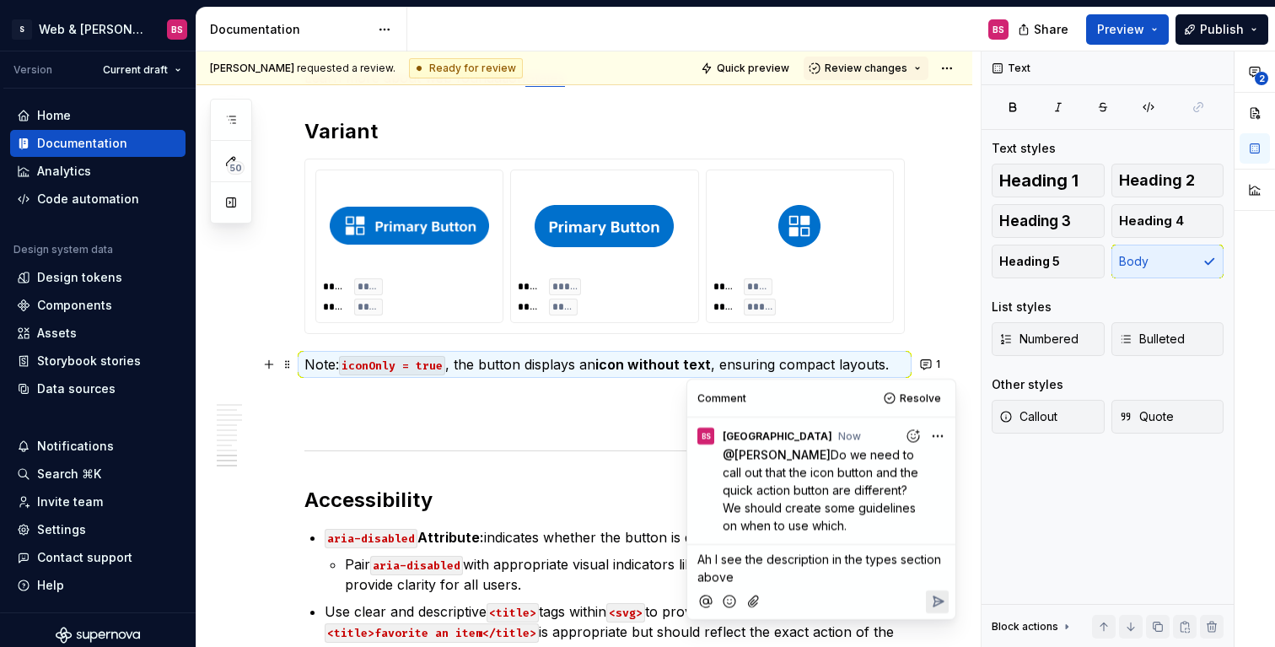
click at [750, 579] on p "Ah I see the description in the types section above" at bounding box center [821, 567] width 248 height 35
click at [739, 579] on span "Ah I see the description in the types section above! Nevermind!" at bounding box center [820, 567] width 247 height 32
click at [739, 570] on span "Ah I see the description in the types section above! Still may be work" at bounding box center [820, 567] width 247 height 32
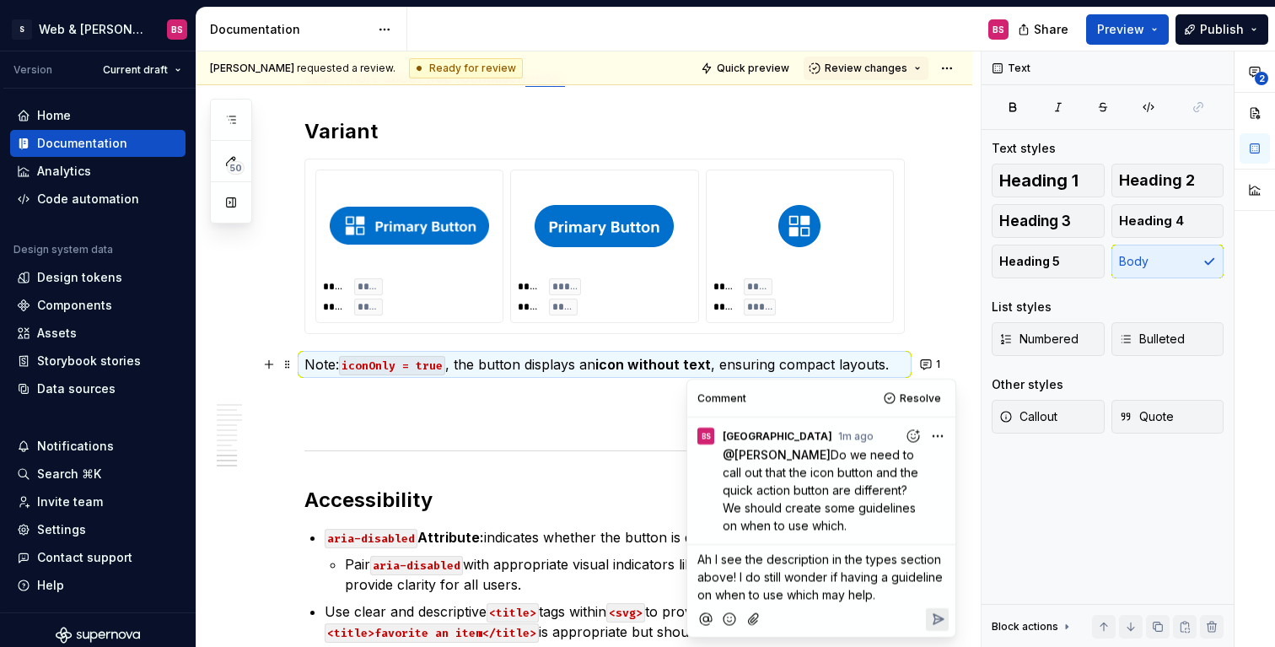
click at [931, 626] on icon "Reply" at bounding box center [937, 618] width 17 height 17
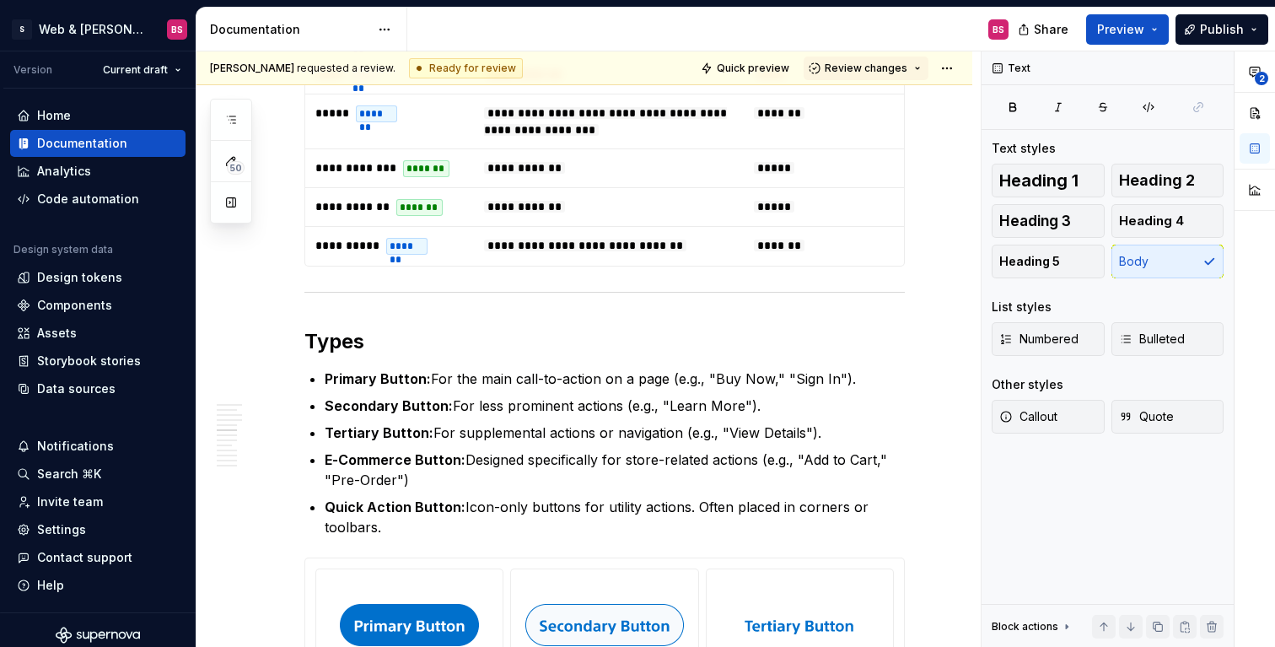
scroll to position [1655, 0]
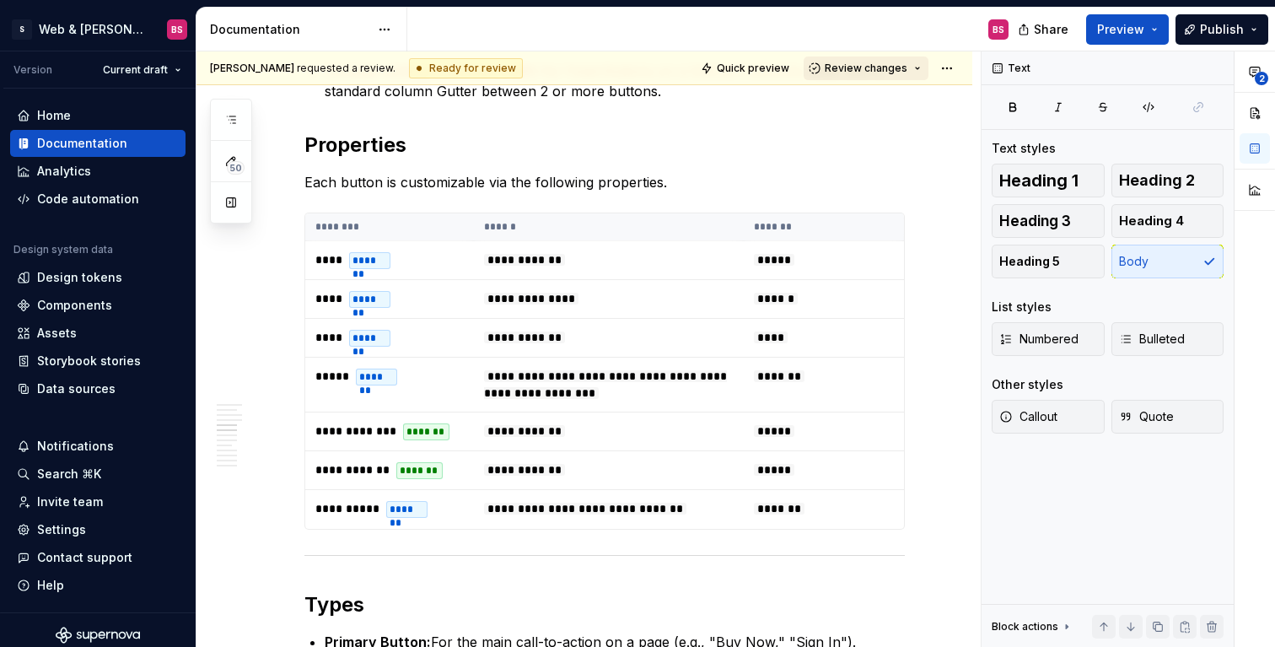
click at [897, 73] on span "Review changes" at bounding box center [866, 68] width 83 height 13
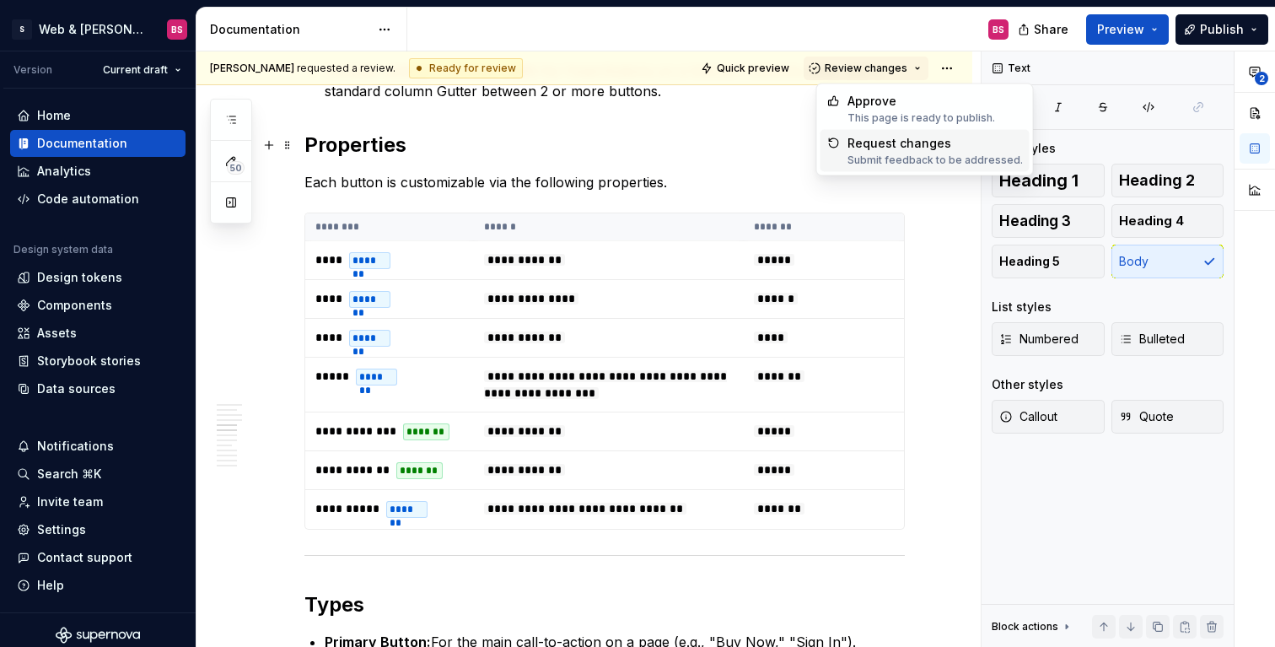
click at [878, 149] on div "Request changes" at bounding box center [934, 143] width 175 height 17
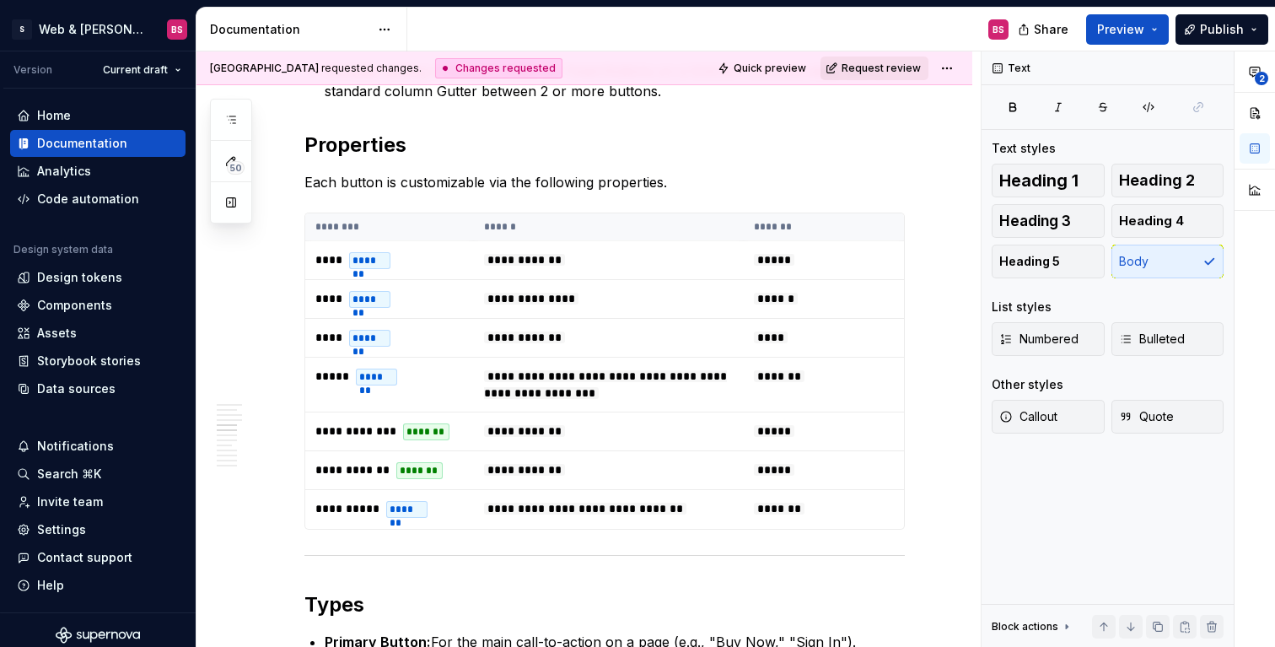
click at [883, 72] on span "Request review" at bounding box center [880, 68] width 79 height 13
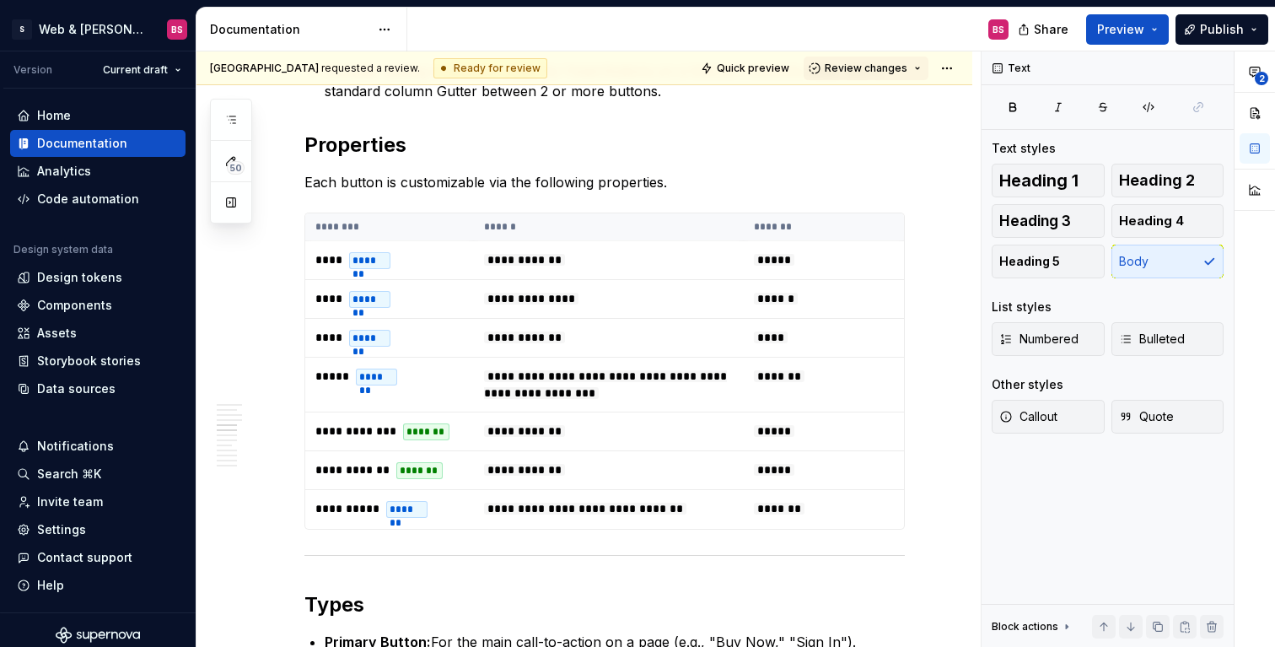
click at [883, 72] on span "Review changes" at bounding box center [866, 68] width 83 height 13
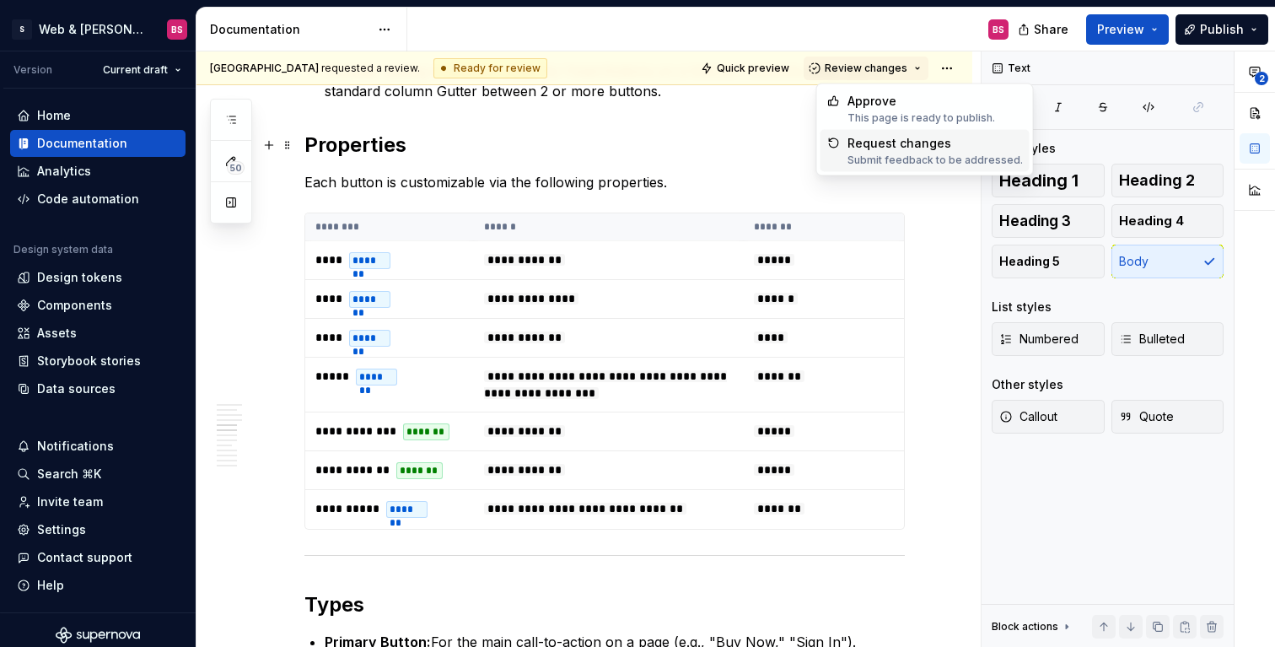
click at [887, 157] on div "Submit feedback to be addressed." at bounding box center [934, 159] width 175 height 13
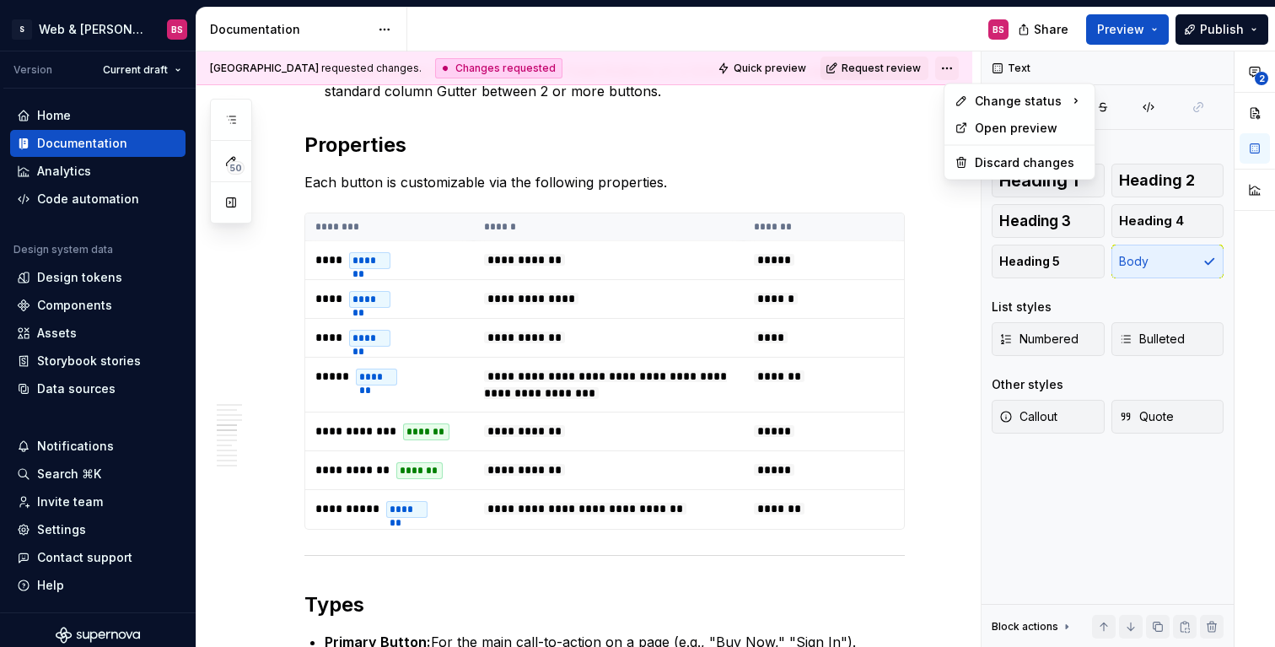
click at [952, 66] on html "S Web & [PERSON_NAME] Systems BS Version Current draft Home Documentation Analy…" at bounding box center [637, 323] width 1275 height 647
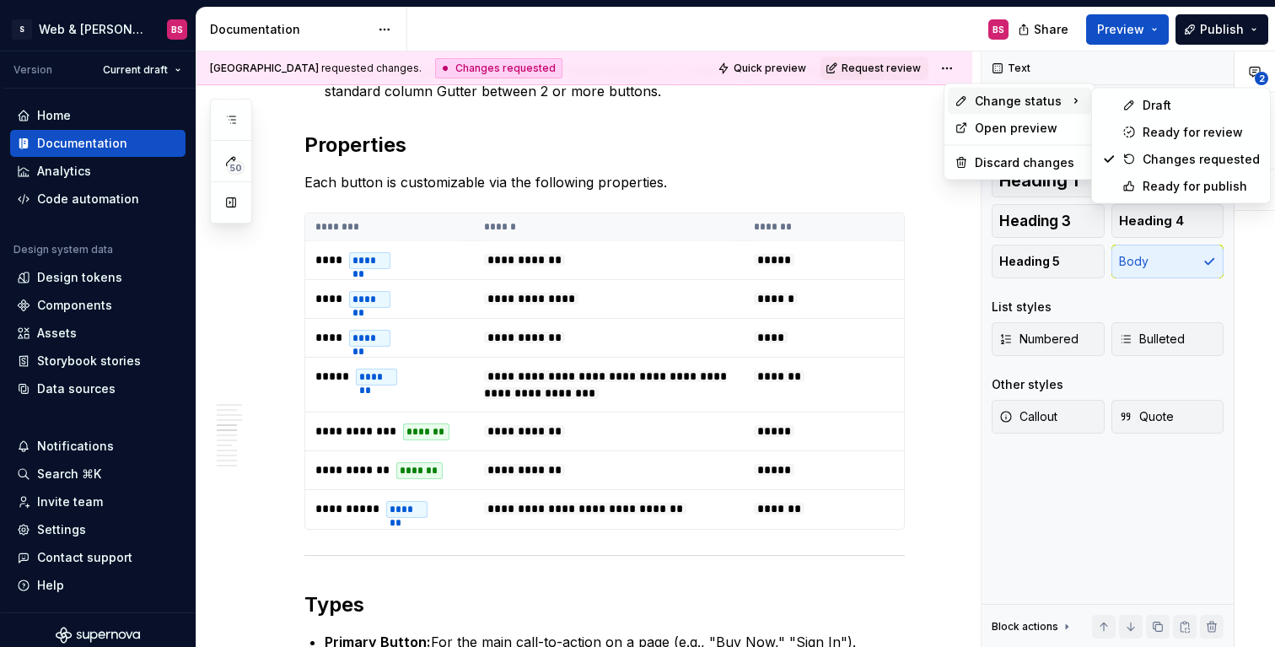
click at [937, 338] on html "S Web & [PERSON_NAME] Systems BS Version Current draft Home Documentation Analy…" at bounding box center [637, 323] width 1275 height 647
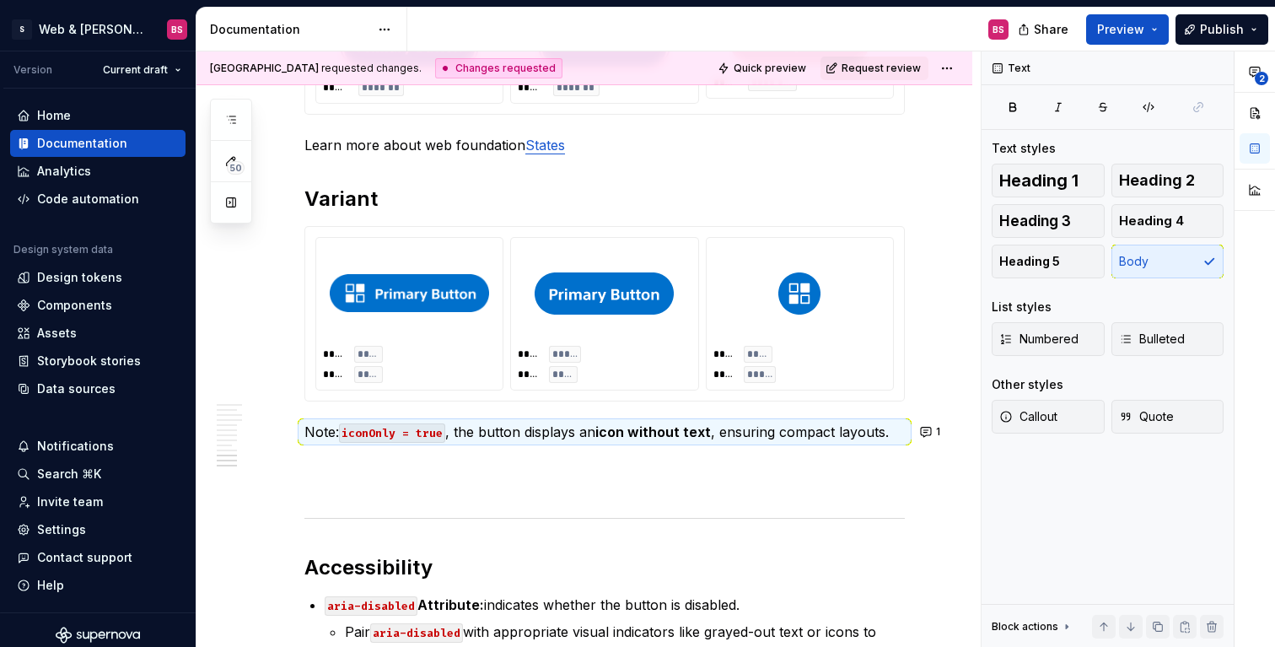
scroll to position [3788, 0]
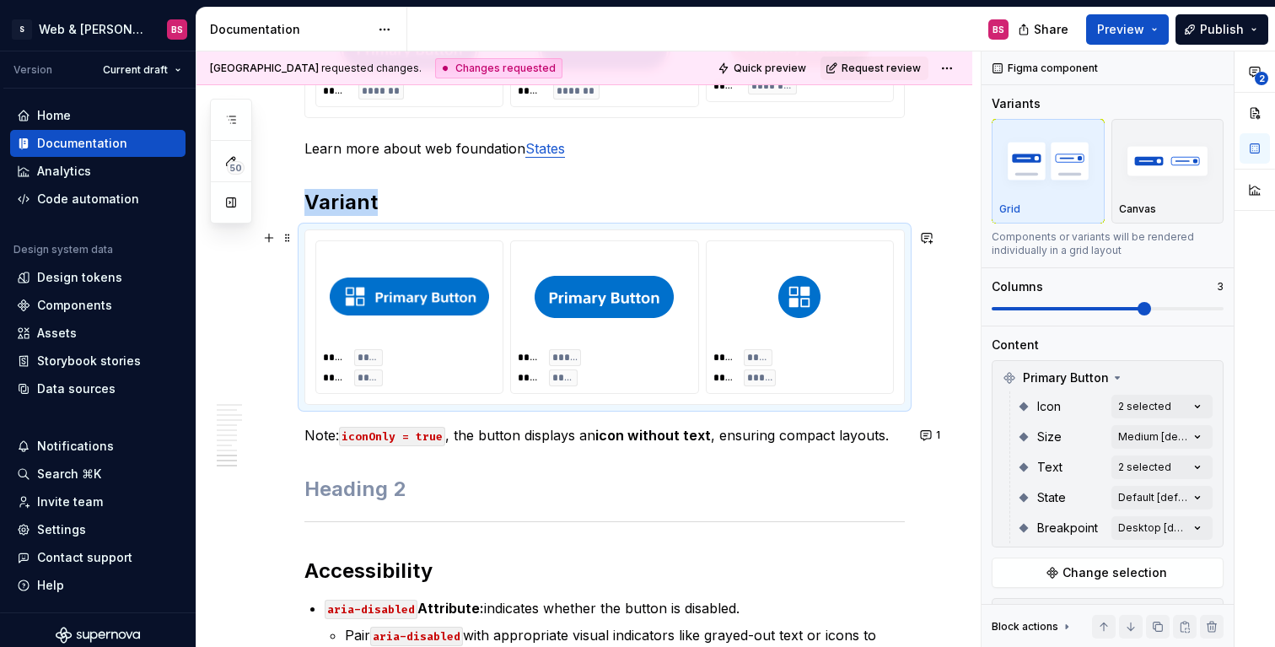
click at [798, 242] on div "**** **** **** *****" at bounding box center [800, 317] width 186 height 152
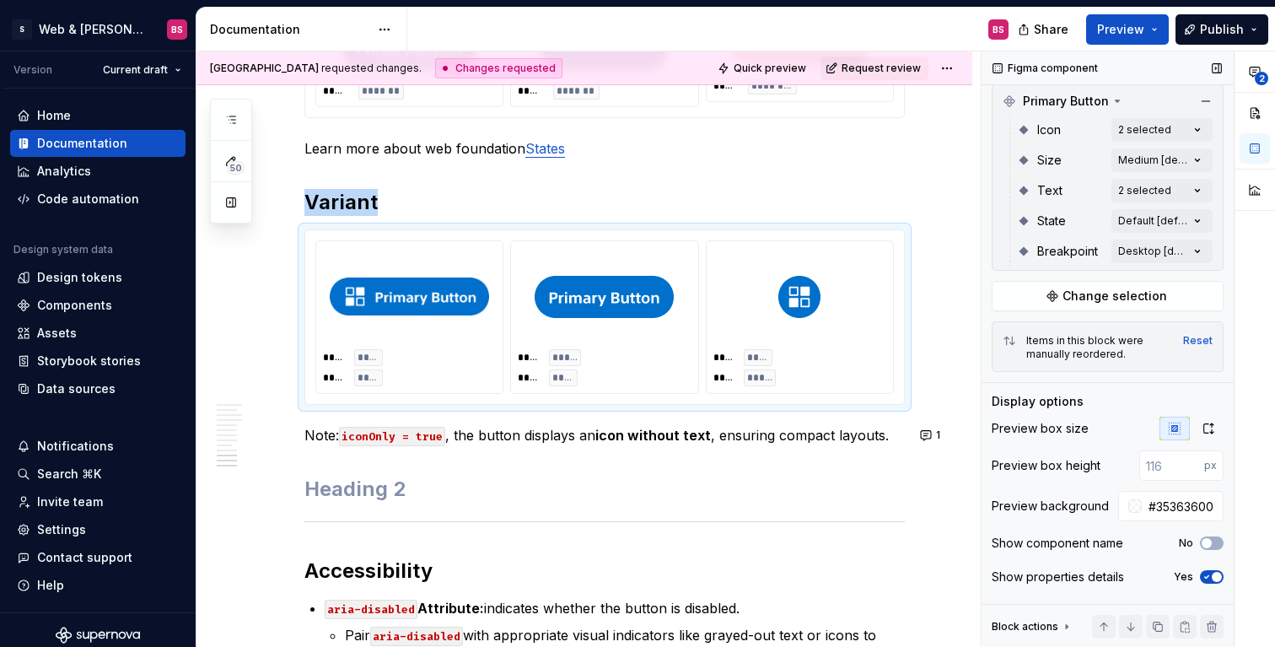
scroll to position [305, 0]
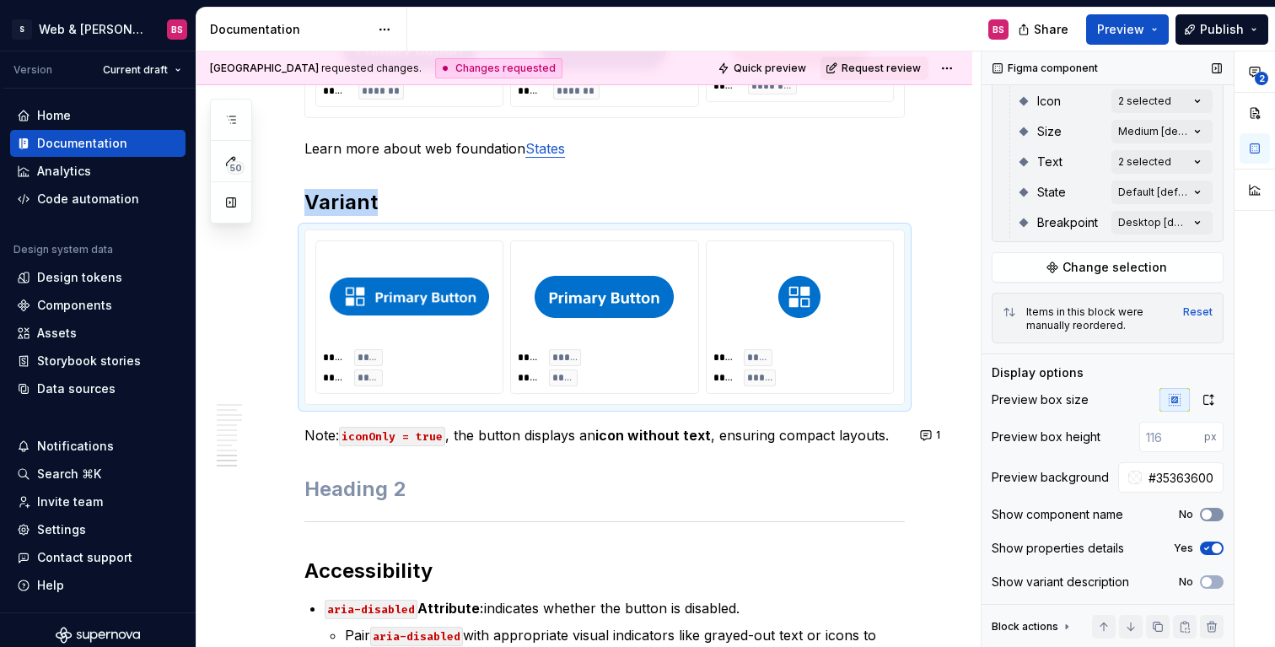
click at [1216, 512] on button "No" at bounding box center [1212, 514] width 24 height 13
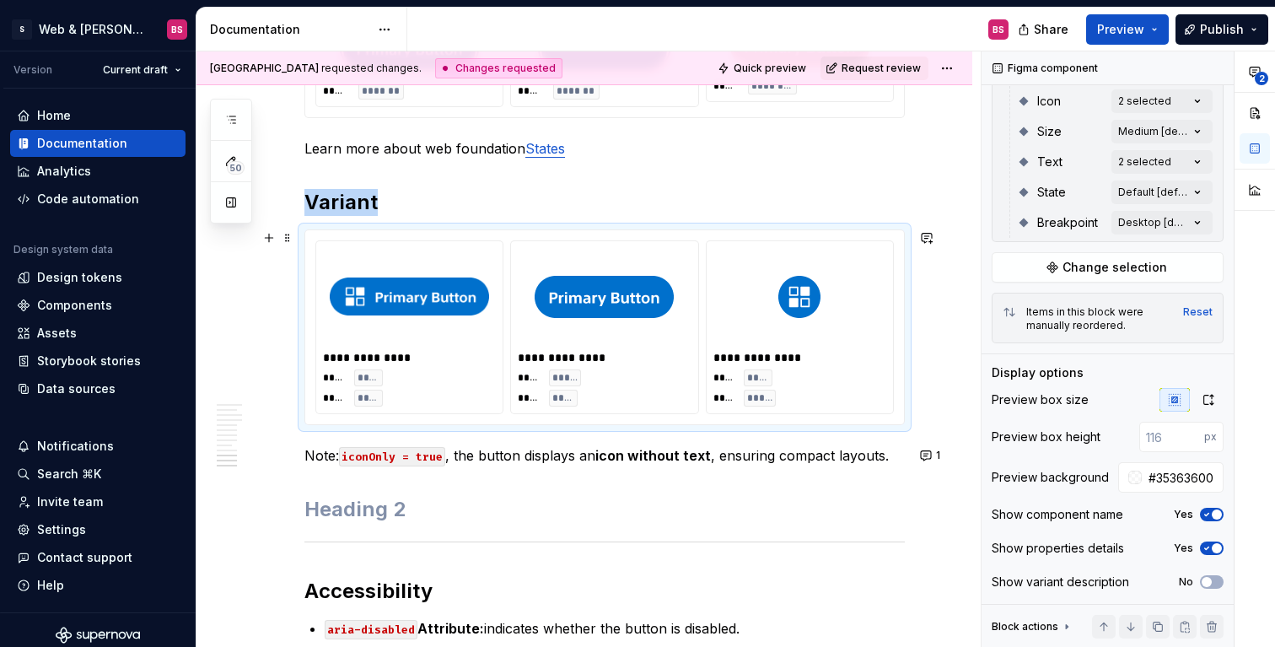
click at [768, 354] on div "**********" at bounding box center [801, 357] width 176 height 17
click at [1214, 514] on span "button" at bounding box center [1217, 514] width 10 height 10
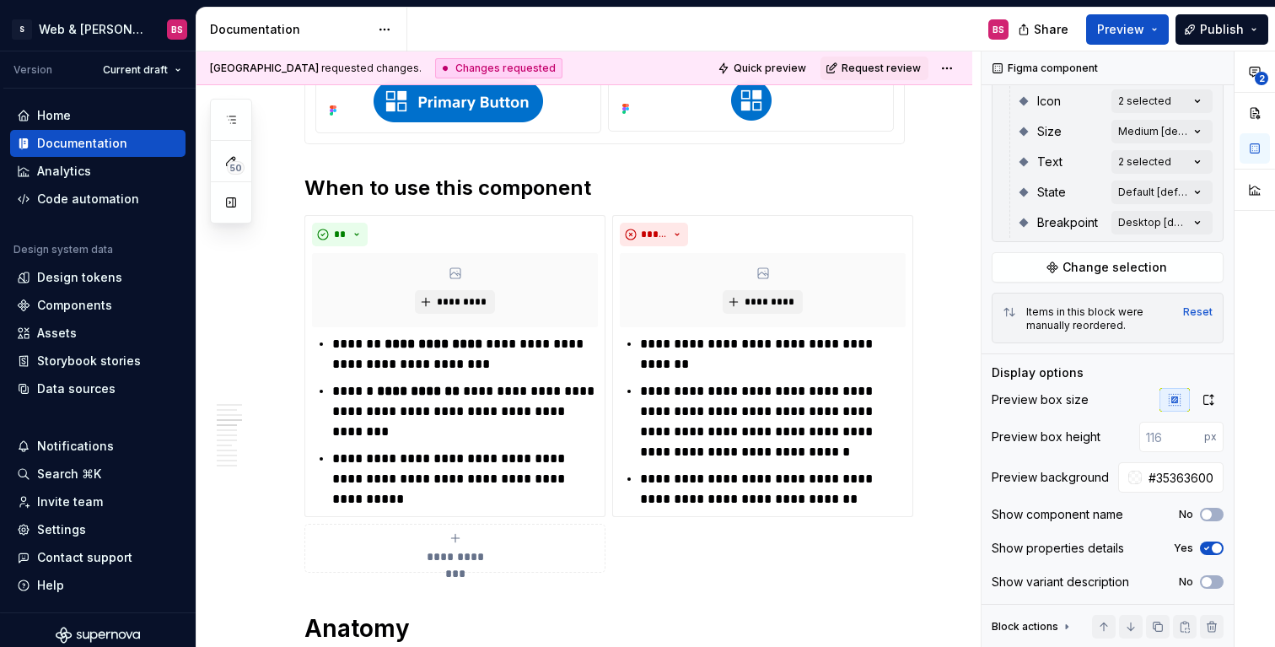
scroll to position [301, 0]
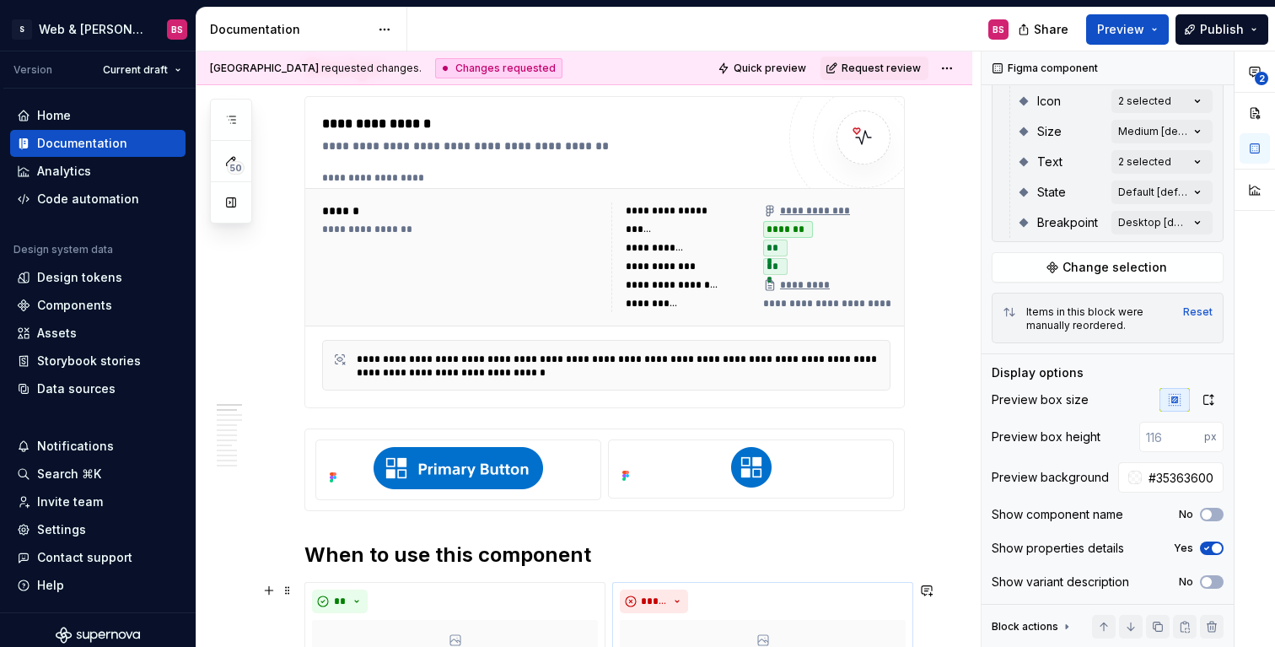
type textarea "*"
